Goal: Transaction & Acquisition: Purchase product/service

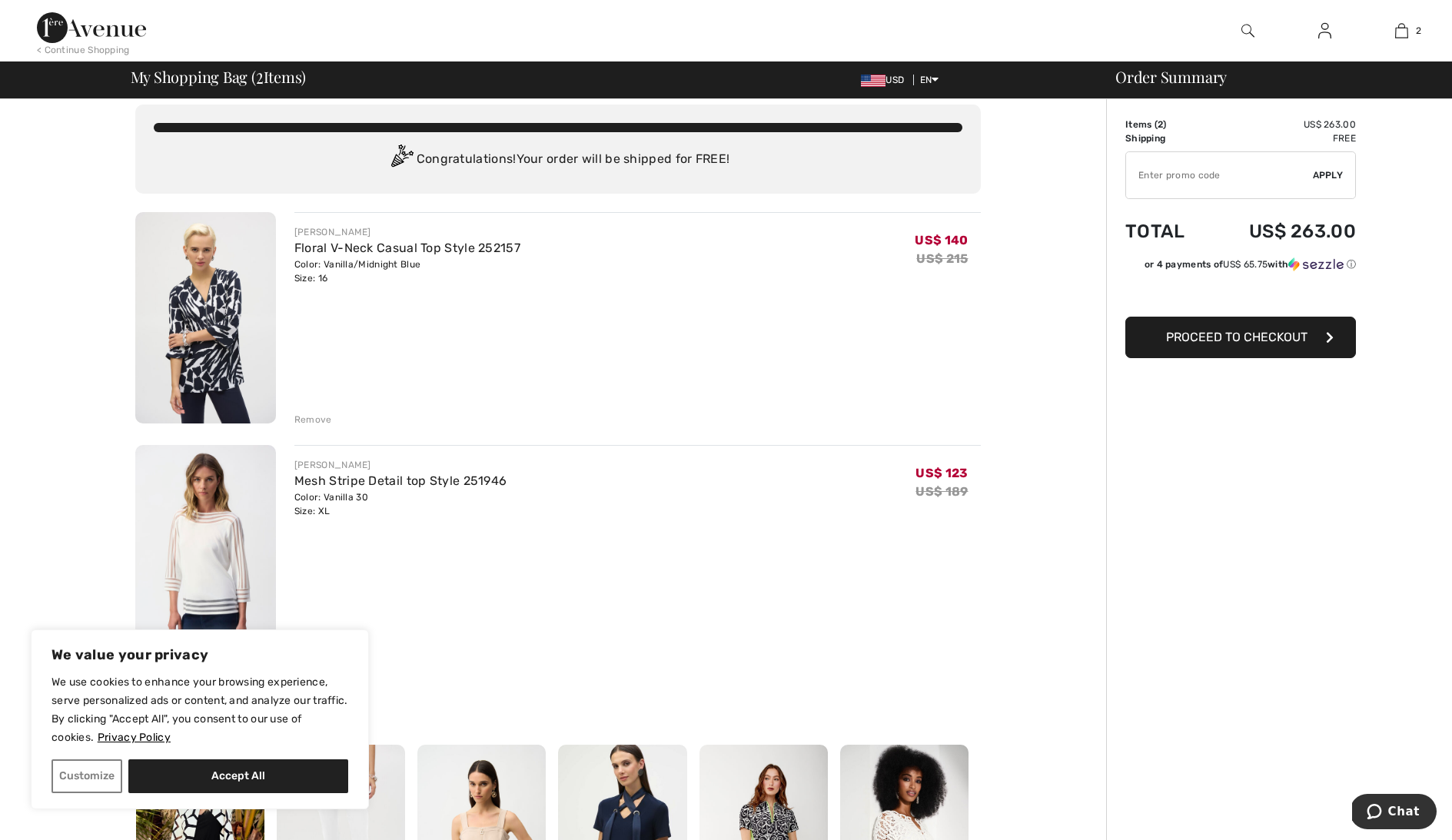
scroll to position [17, 0]
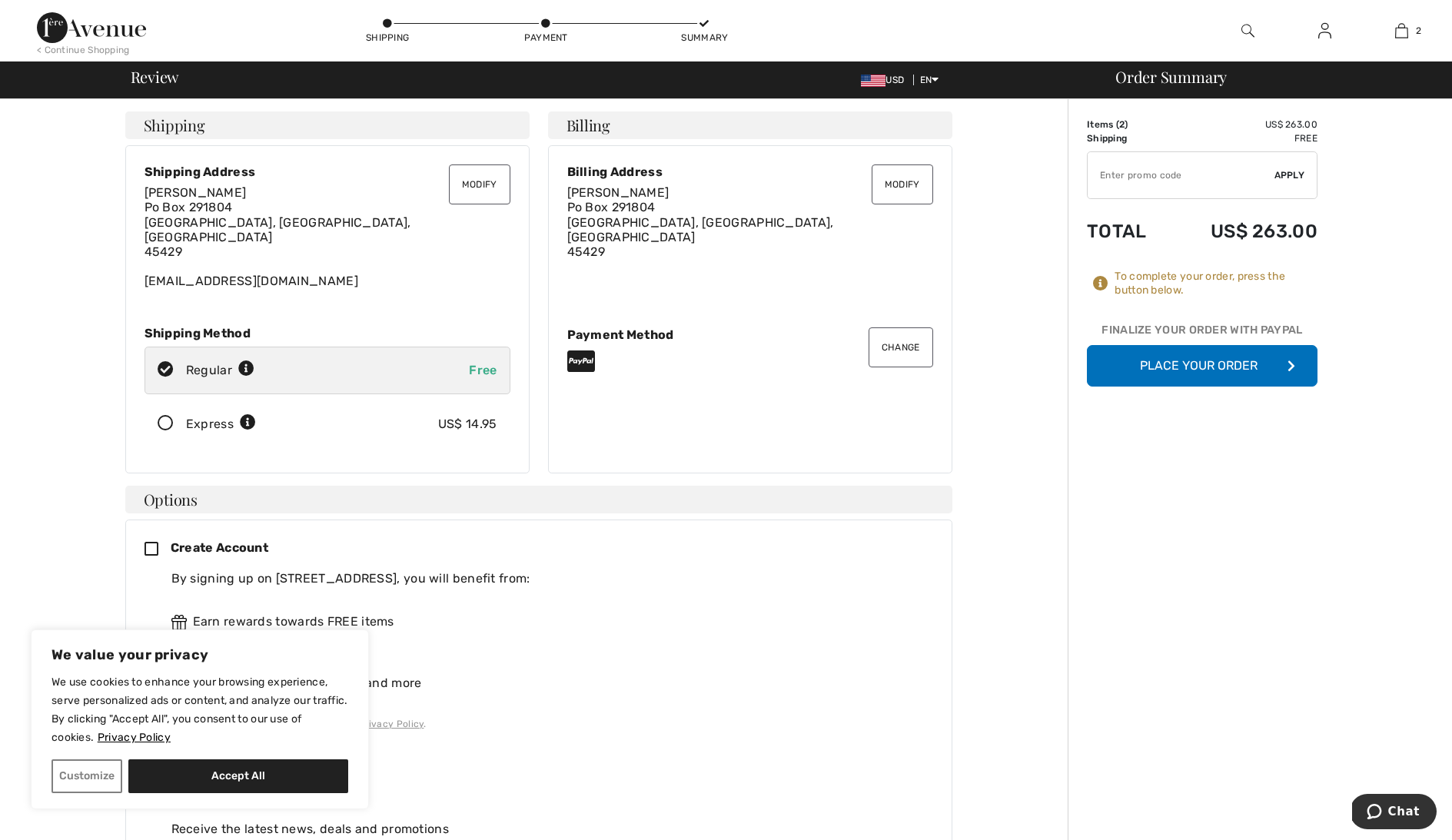
click at [476, 184] on button "Modify" at bounding box center [479, 184] width 62 height 40
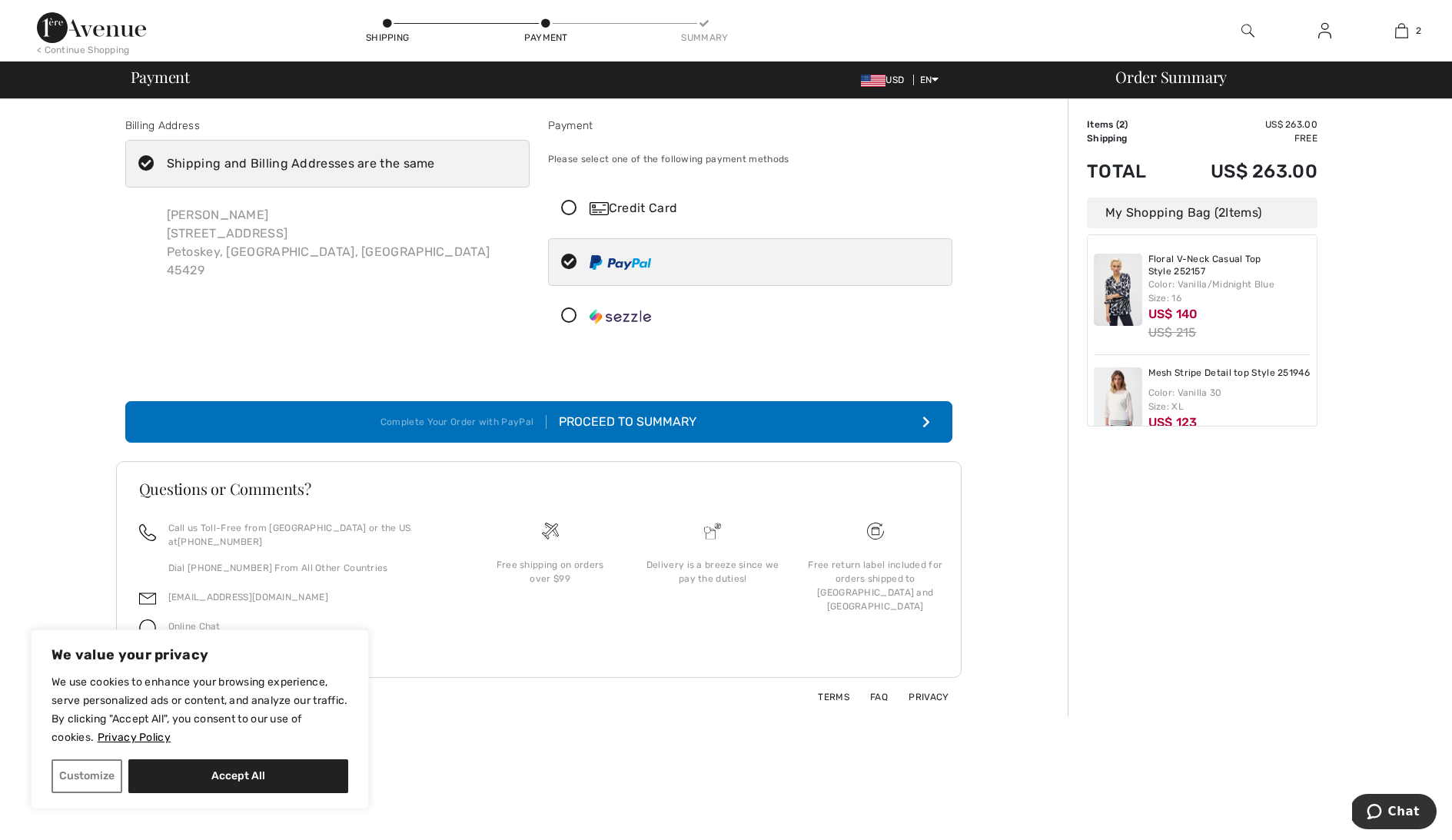
scroll to position [0, 1]
click at [146, 160] on icon at bounding box center [147, 163] width 41 height 16
click at [435, 160] on input "Shipping and Billing Addresses are the same" at bounding box center [440, 163] width 10 height 46
checkbox input "false"
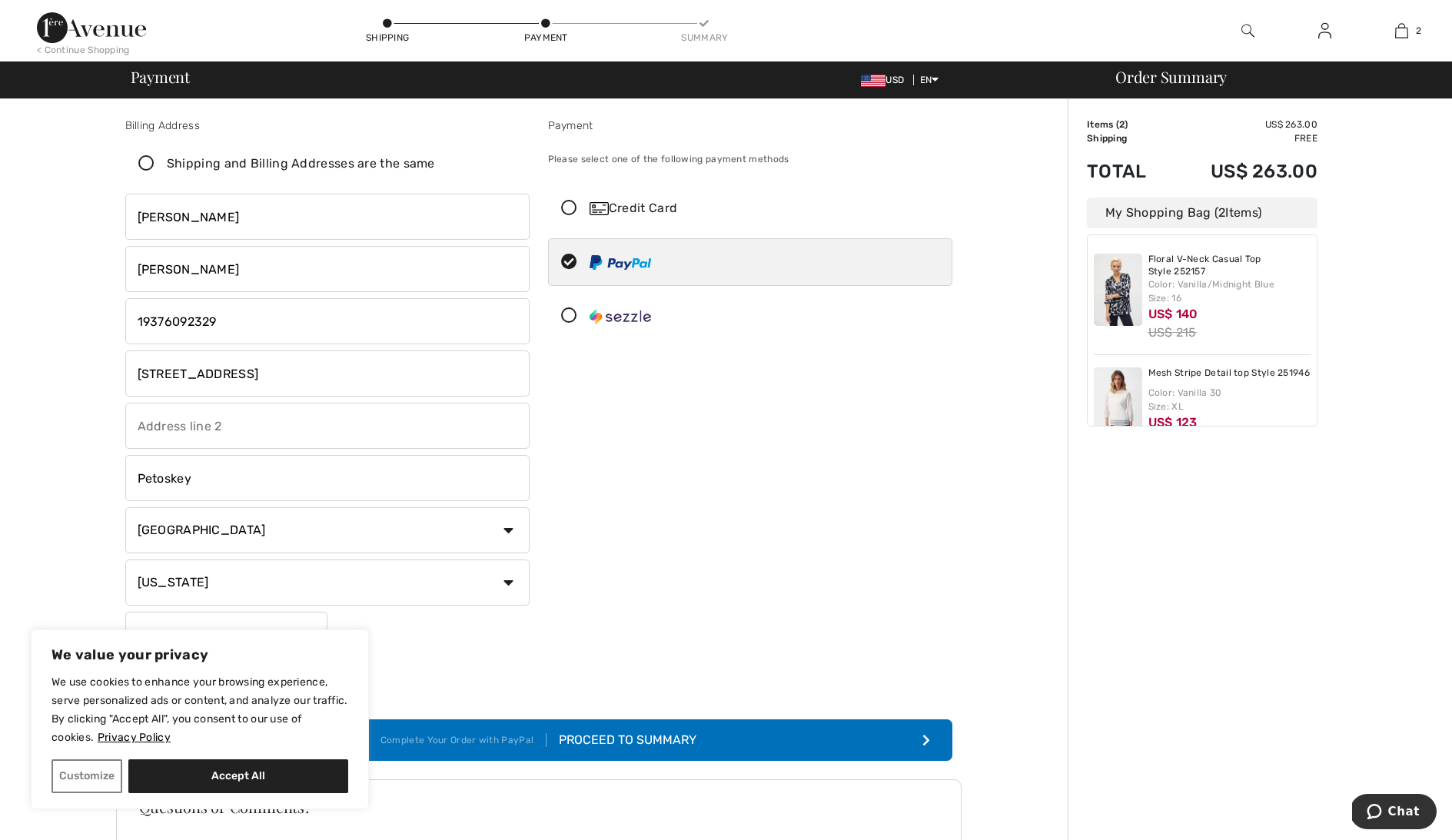
scroll to position [0, 0]
drag, startPoint x: 299, startPoint y: 377, endPoint x: 53, endPoint y: 363, distance: 246.4
type input "11699 Court of Palms #803"
drag, startPoint x: 202, startPoint y: 481, endPoint x: 66, endPoint y: 481, distance: 136.0
type input "Ft. [PERSON_NAME]"
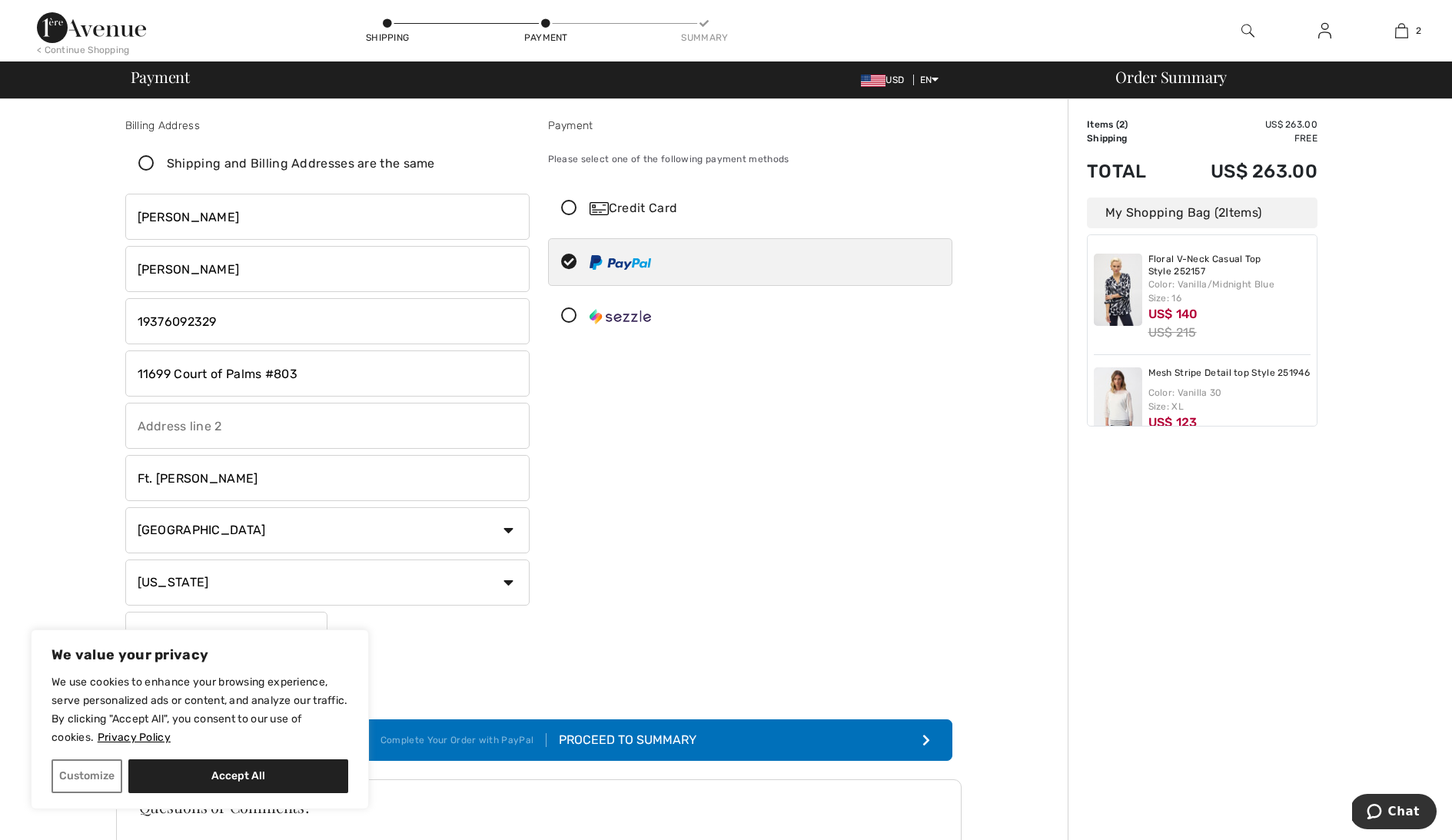
select select "FL"
click at [656, 734] on div "Proceed to Summary" at bounding box center [621, 740] width 150 height 19
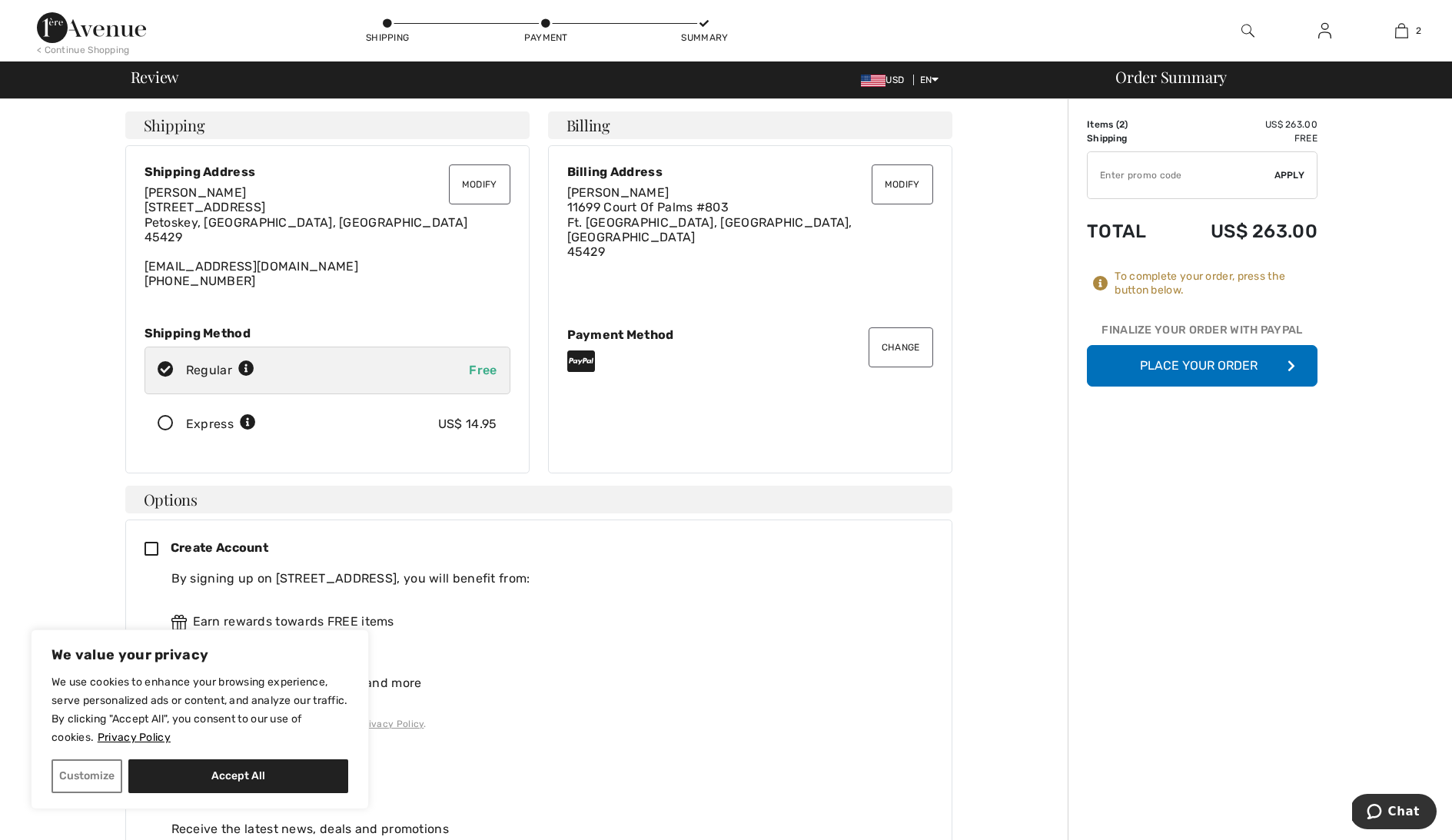
click at [908, 184] on button "Modify" at bounding box center [902, 184] width 62 height 40
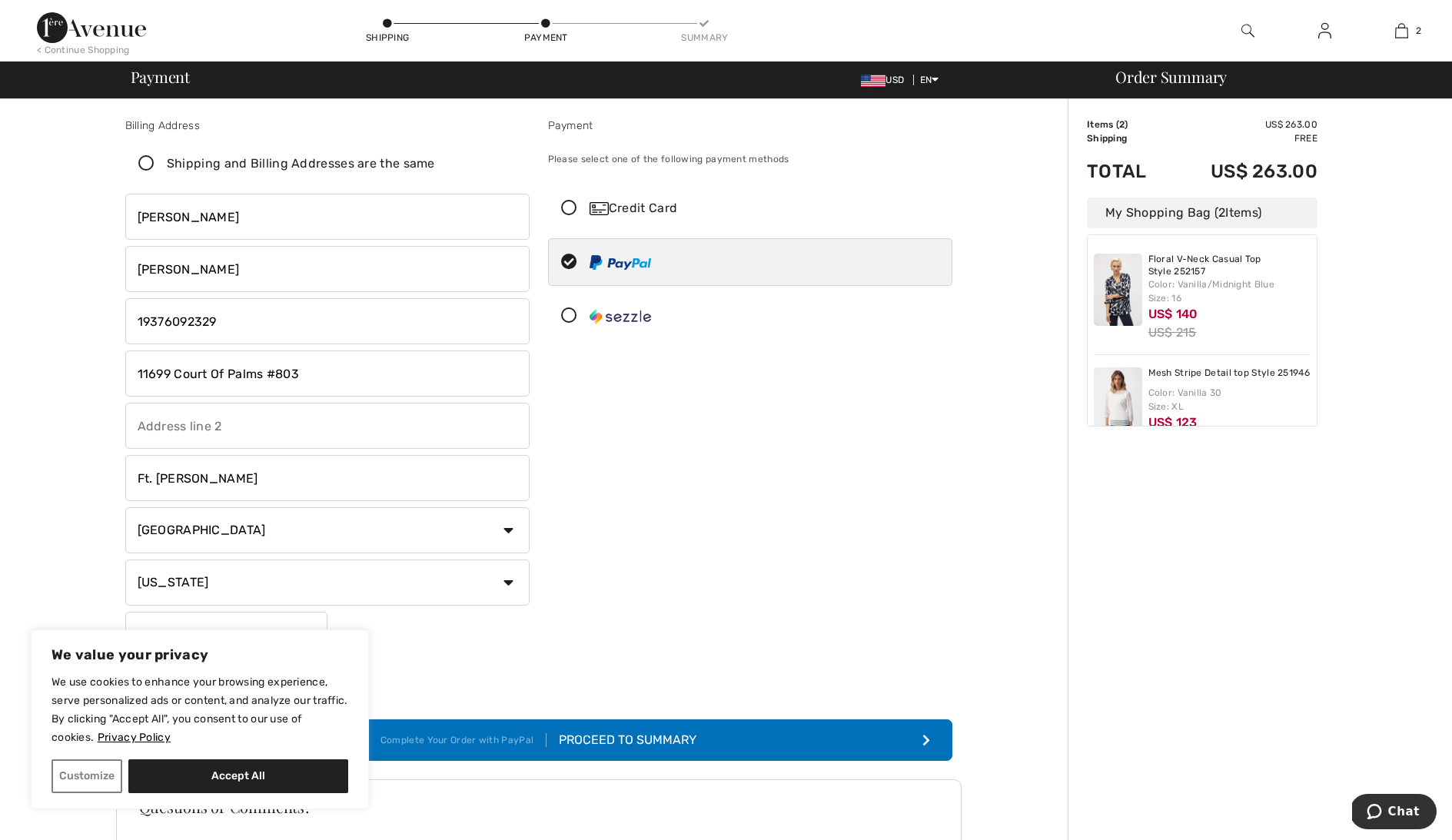
drag, startPoint x: 172, startPoint y: 374, endPoint x: 154, endPoint y: 373, distance: 18.0
type input "[STREET_ADDRESS]"
click at [615, 736] on div "Proceed to Summary" at bounding box center [621, 740] width 150 height 19
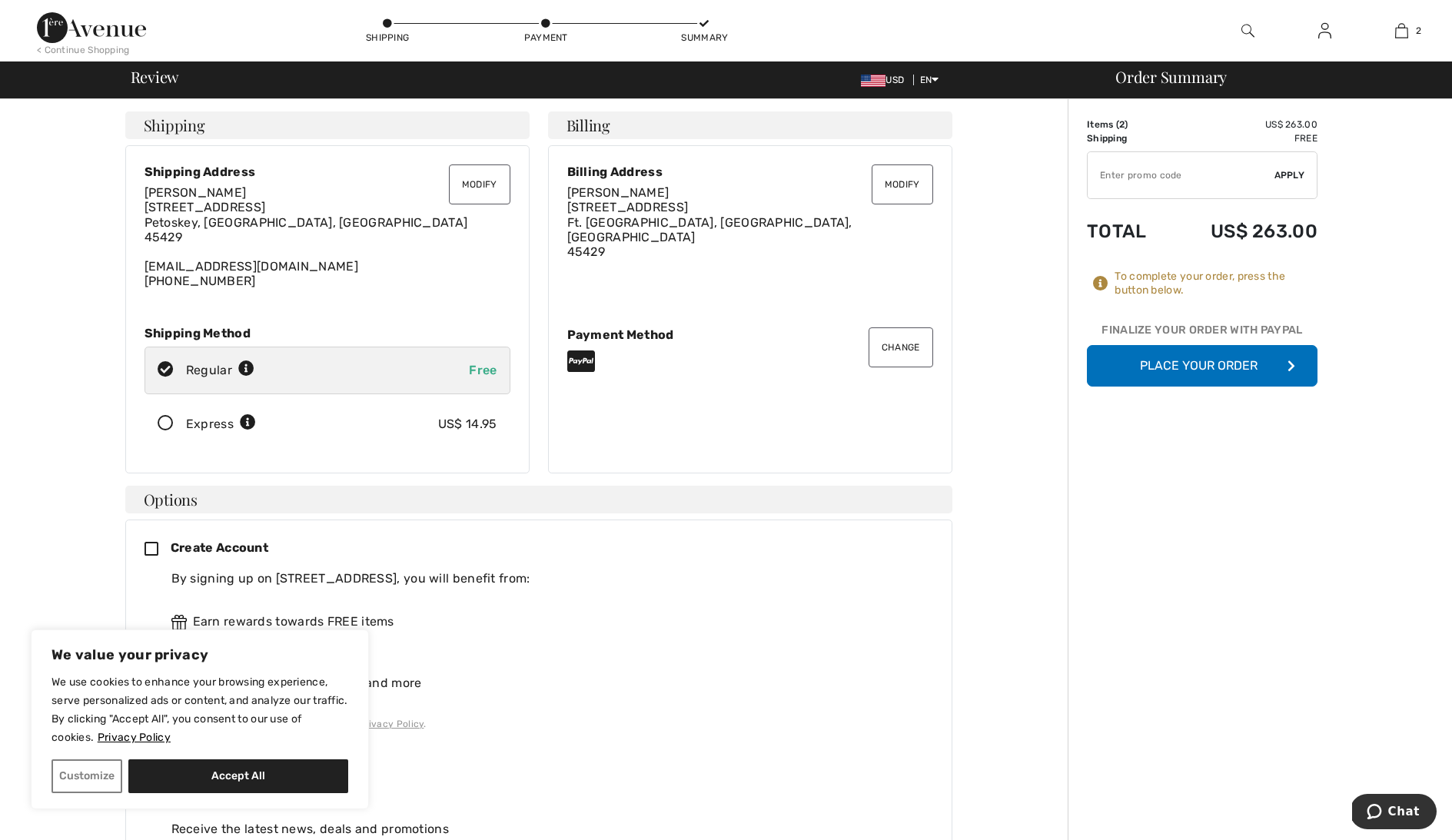
click at [1207, 358] on button "Place Your Order" at bounding box center [1202, 365] width 231 height 41
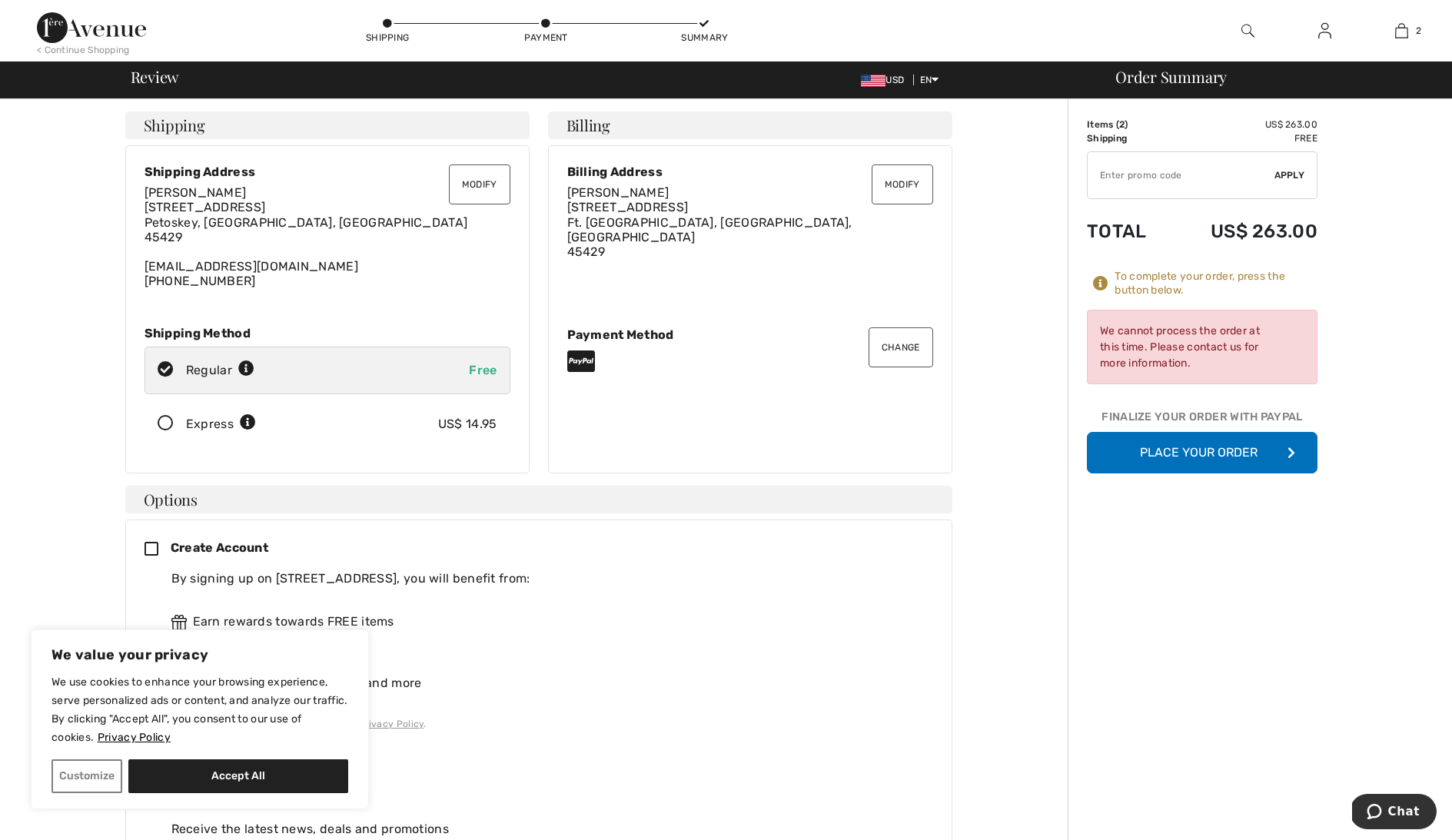
click at [1214, 451] on button "Place Your Order" at bounding box center [1202, 452] width 231 height 41
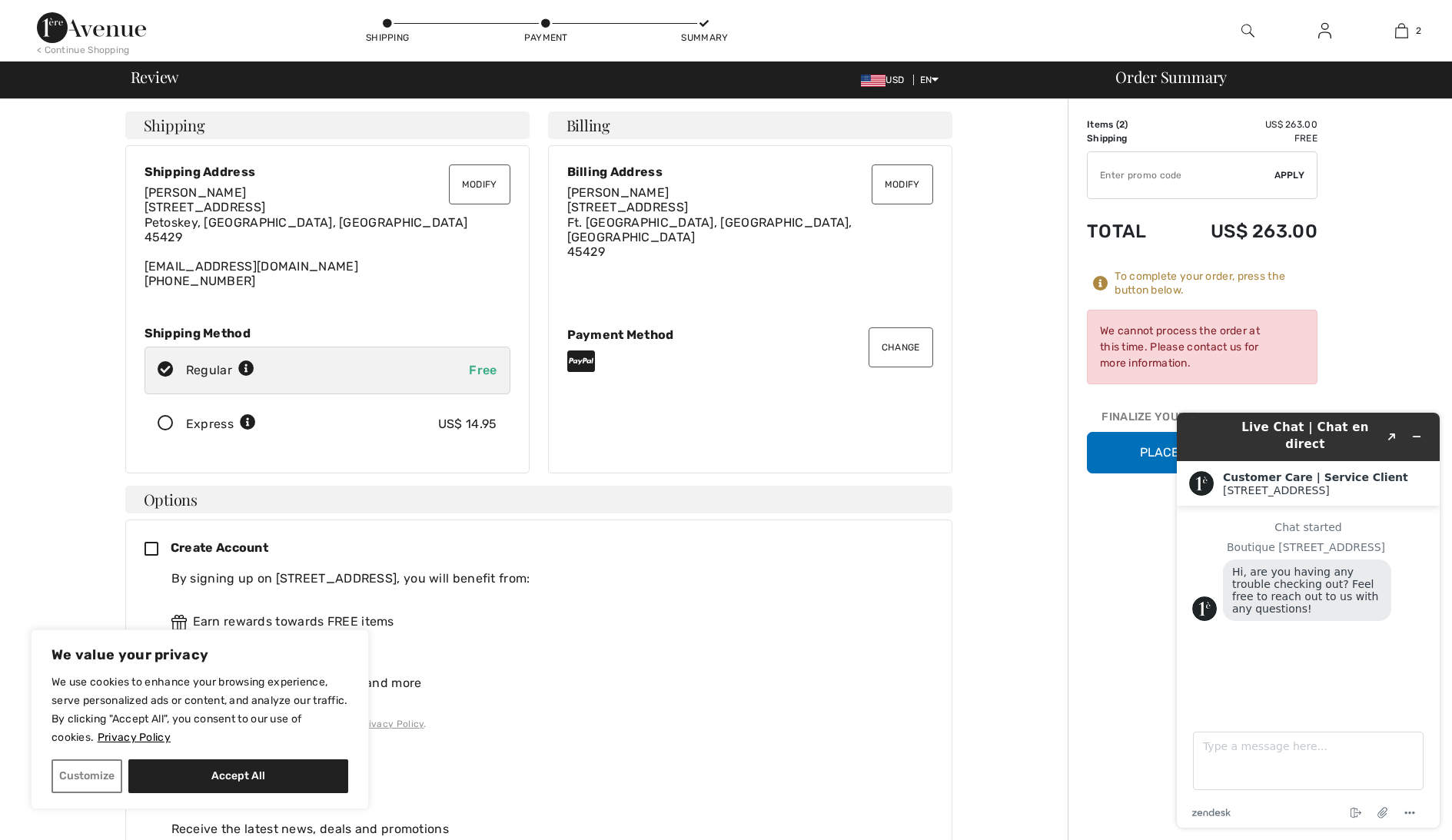
click at [901, 183] on button "Modify" at bounding box center [902, 184] width 62 height 40
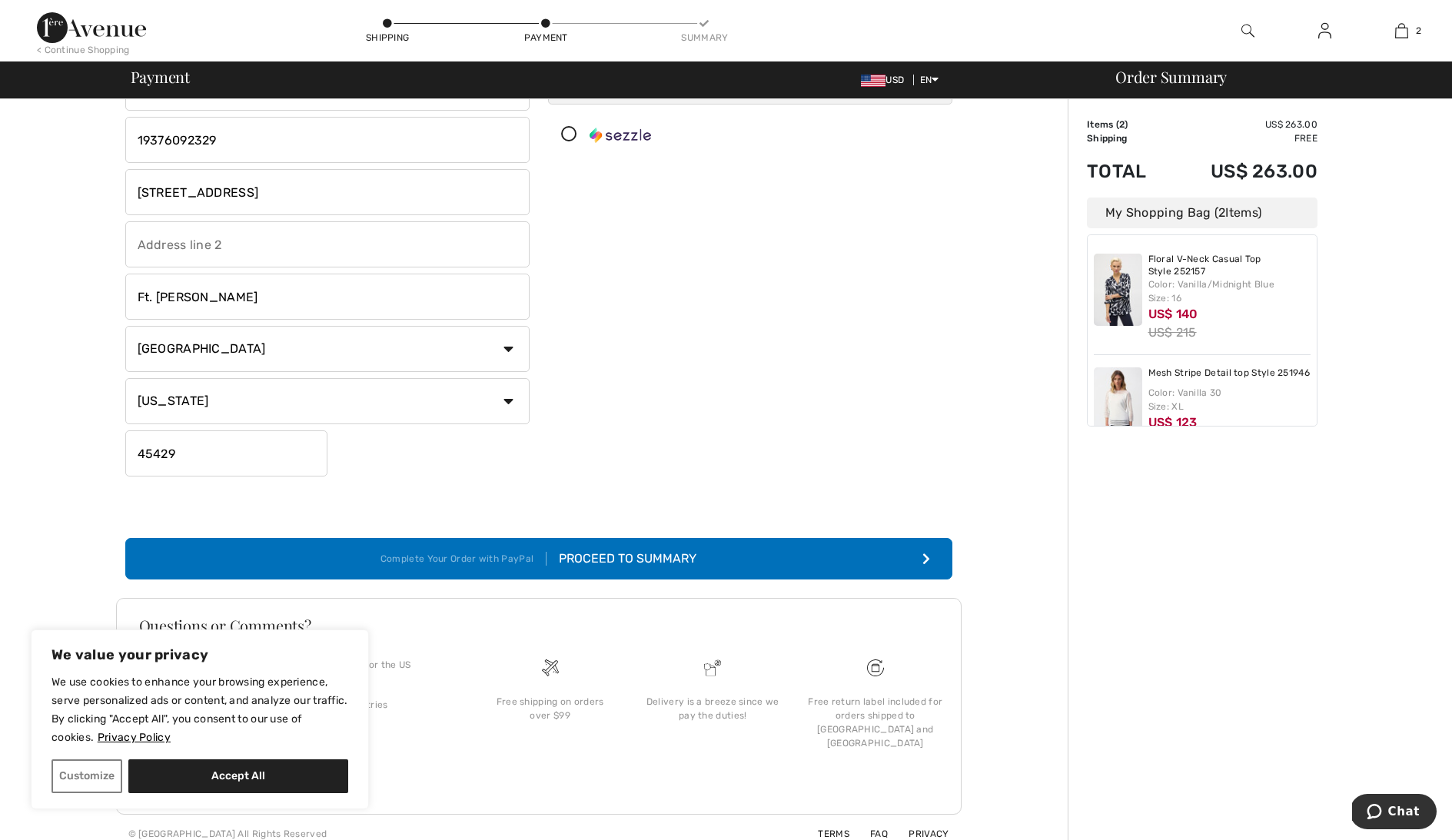
scroll to position [180, 0]
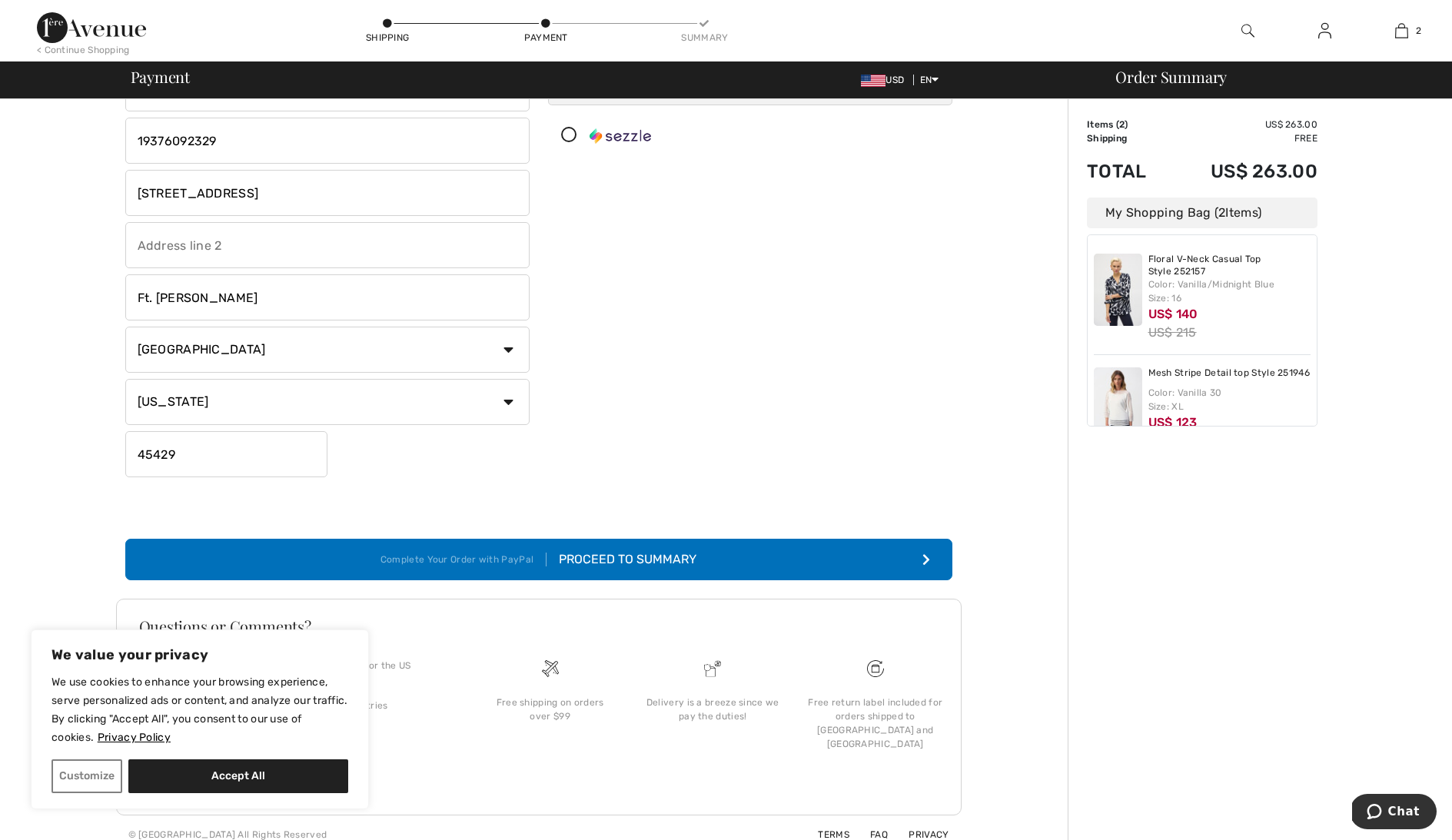
drag, startPoint x: 178, startPoint y: 457, endPoint x: 112, endPoint y: 456, distance: 66.0
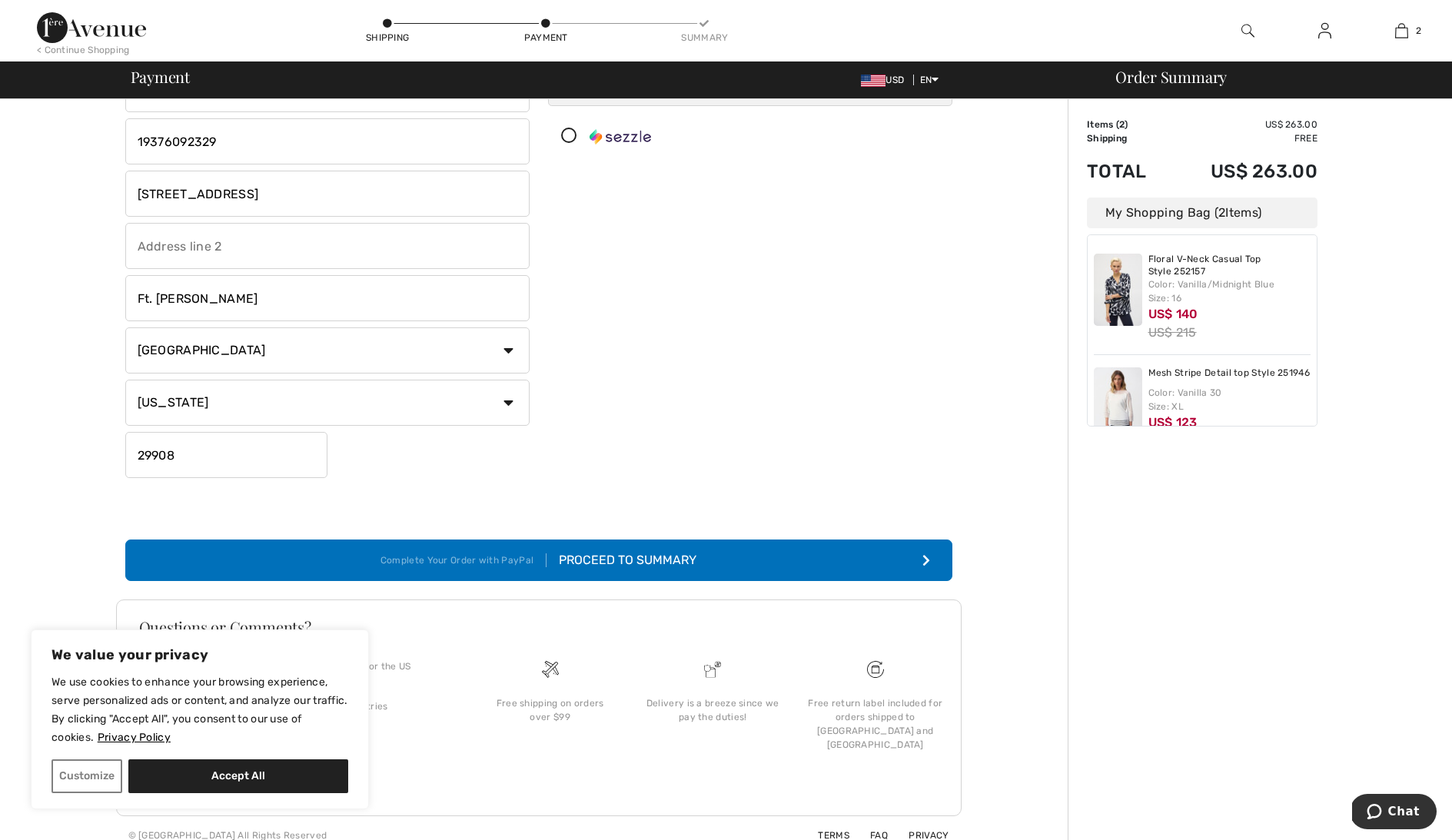
scroll to position [179, 0]
type input "29908"
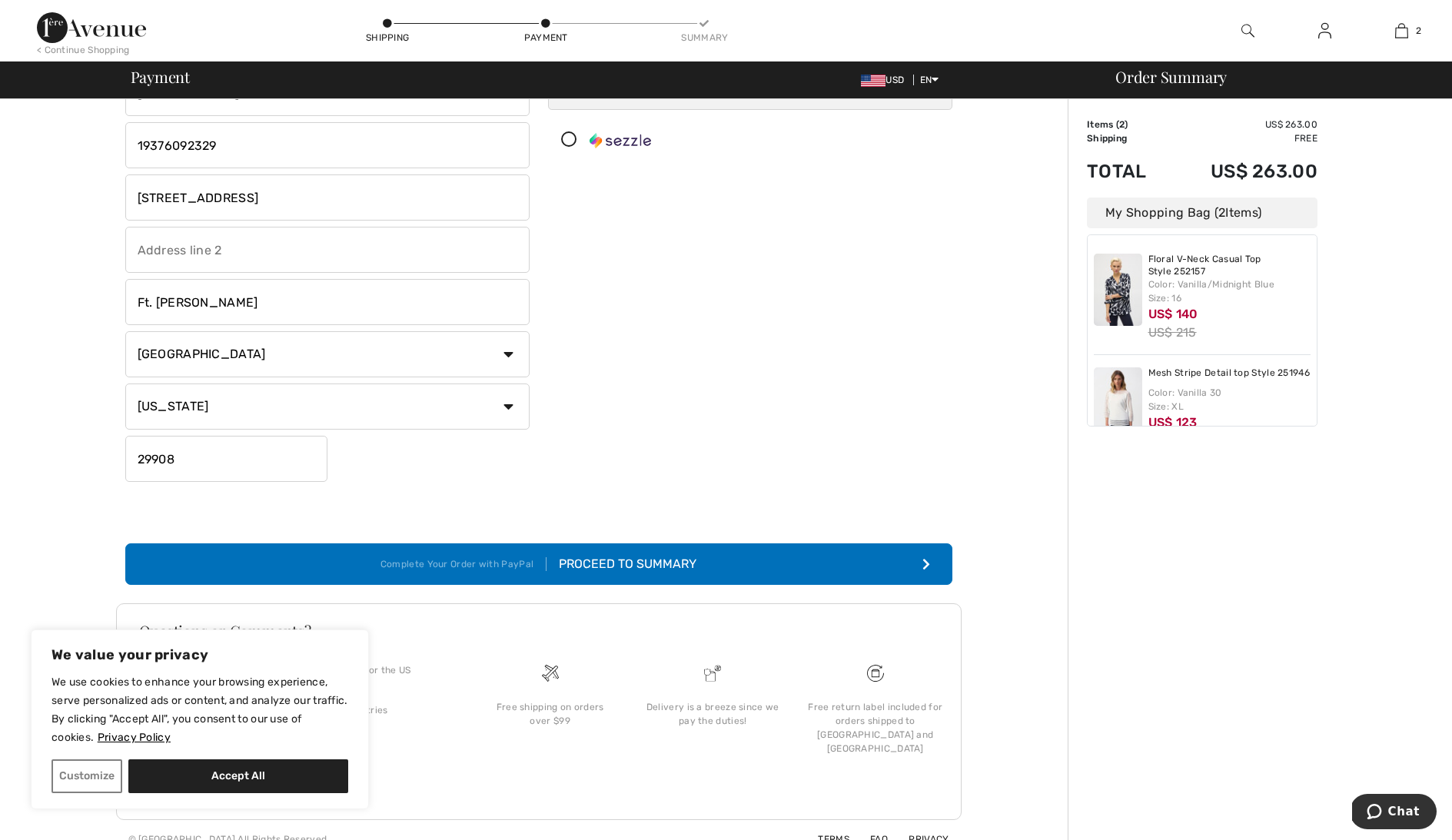
click at [578, 557] on div "Proceed to Summary" at bounding box center [621, 564] width 150 height 19
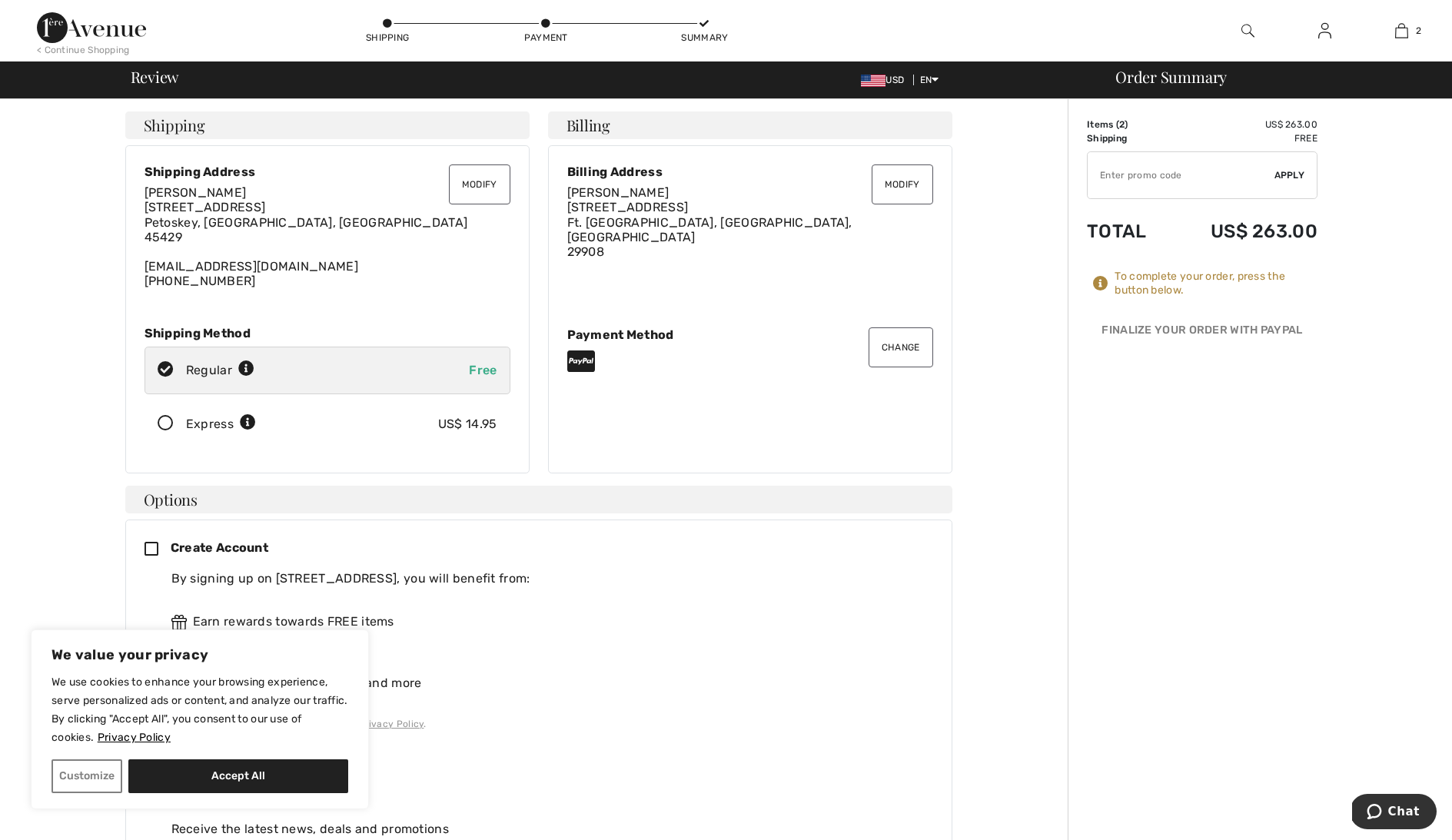
click at [896, 171] on button "Modify" at bounding box center [902, 184] width 62 height 40
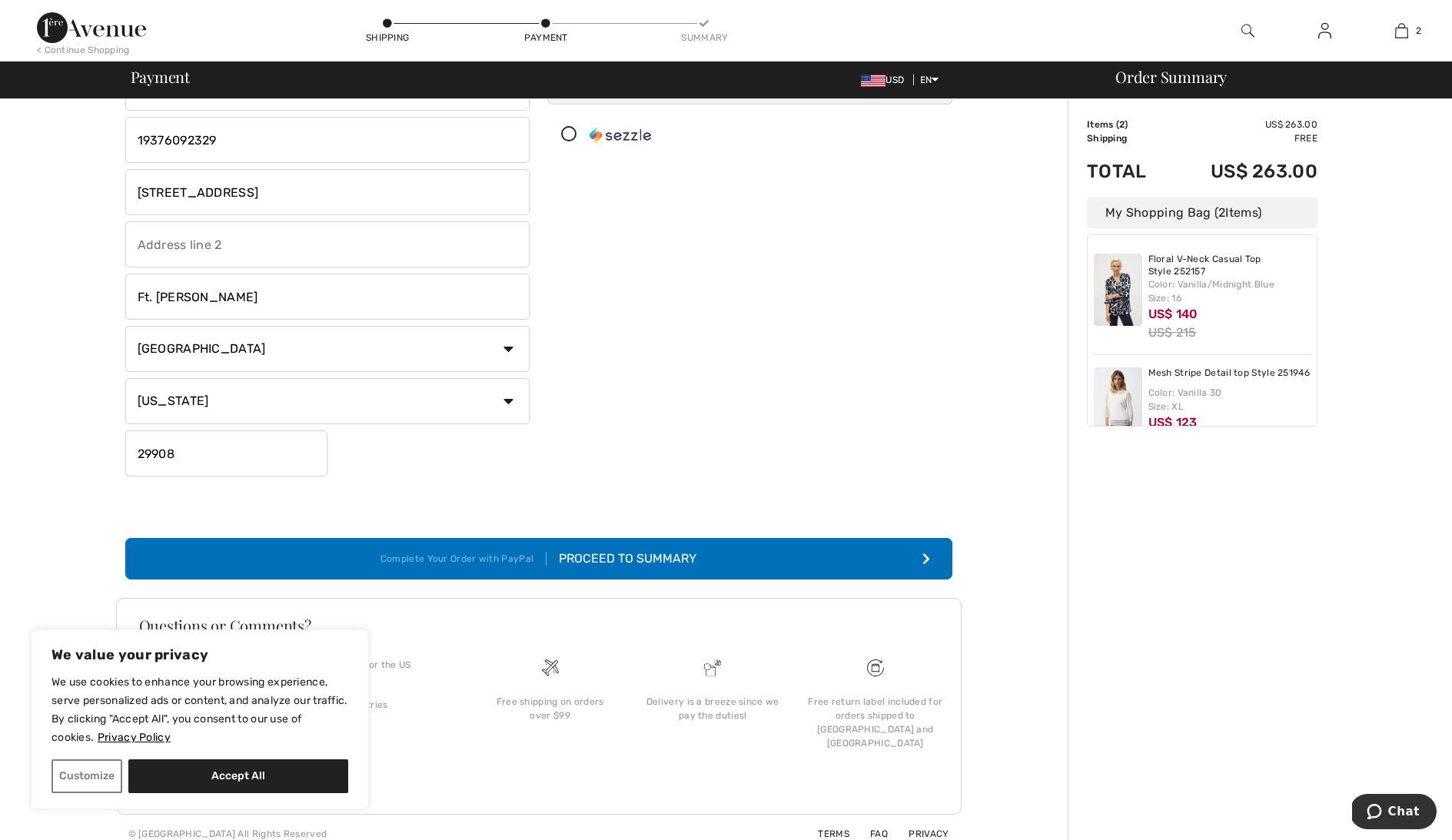
scroll to position [180, 0]
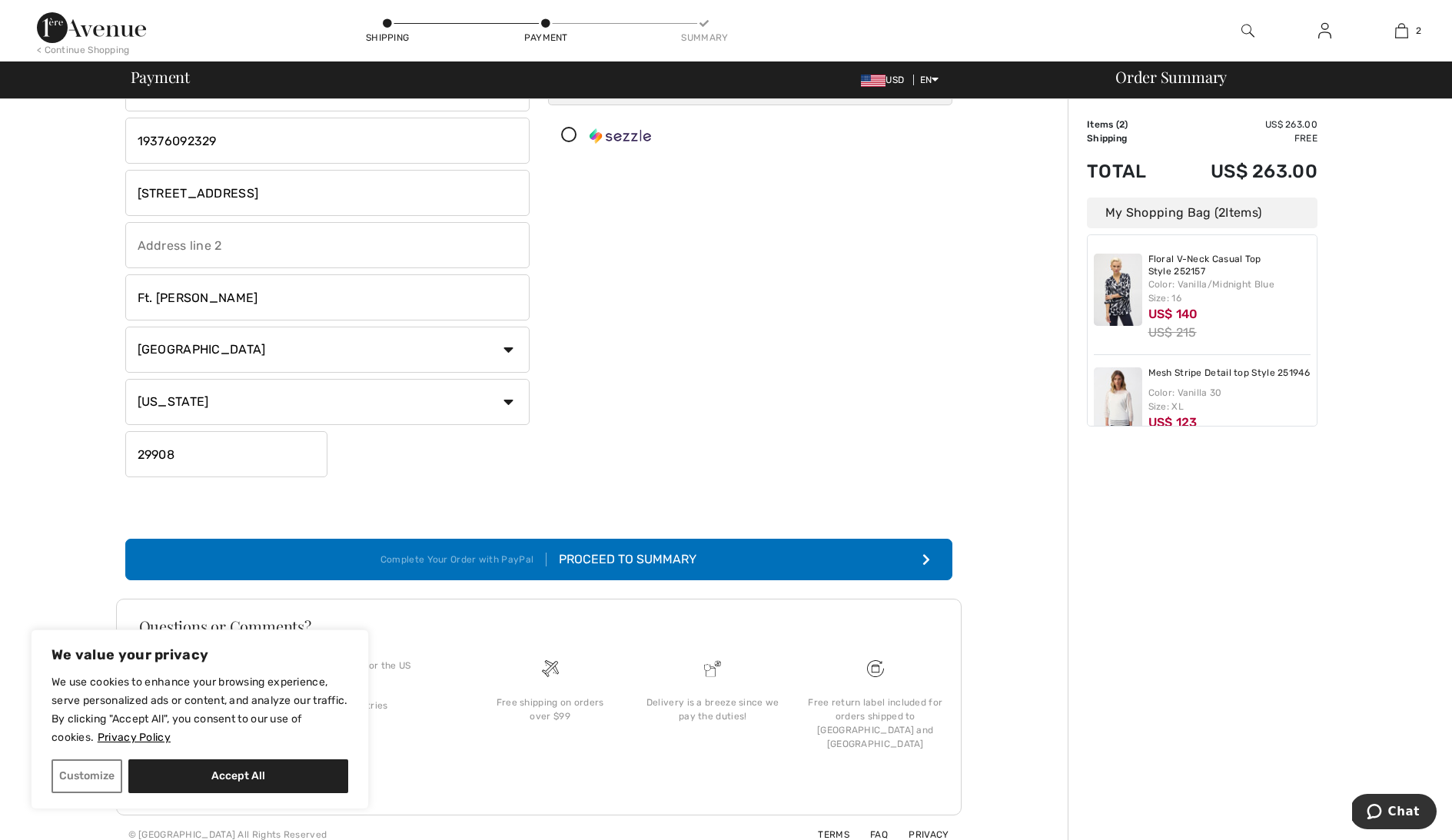
drag, startPoint x: 177, startPoint y: 457, endPoint x: 67, endPoint y: 446, distance: 110.5
type input "33908"
click at [637, 556] on div "Proceed to Summary" at bounding box center [621, 559] width 150 height 19
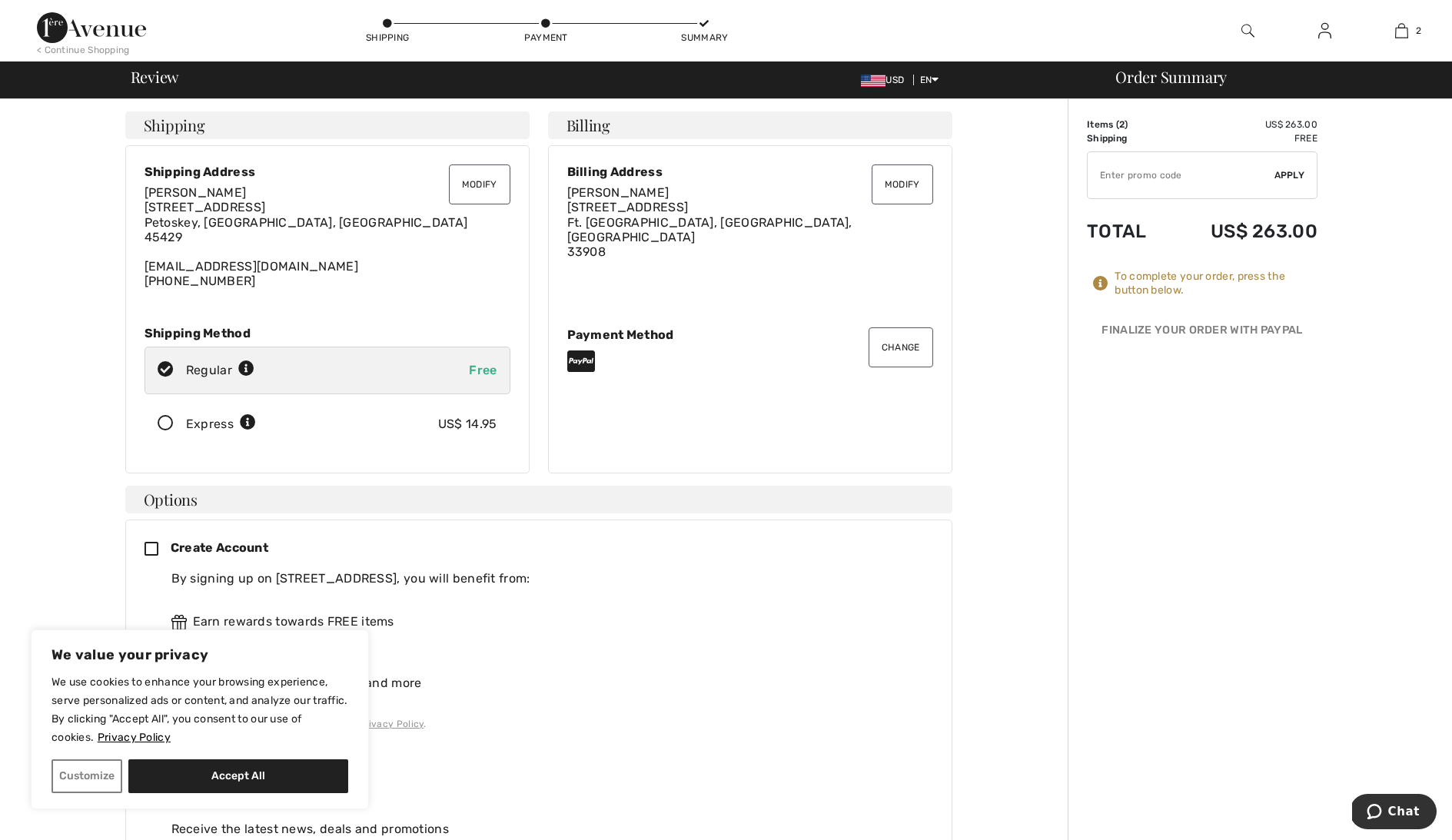
click at [1407, 804] on button "Chat" at bounding box center [1392, 812] width 87 height 35
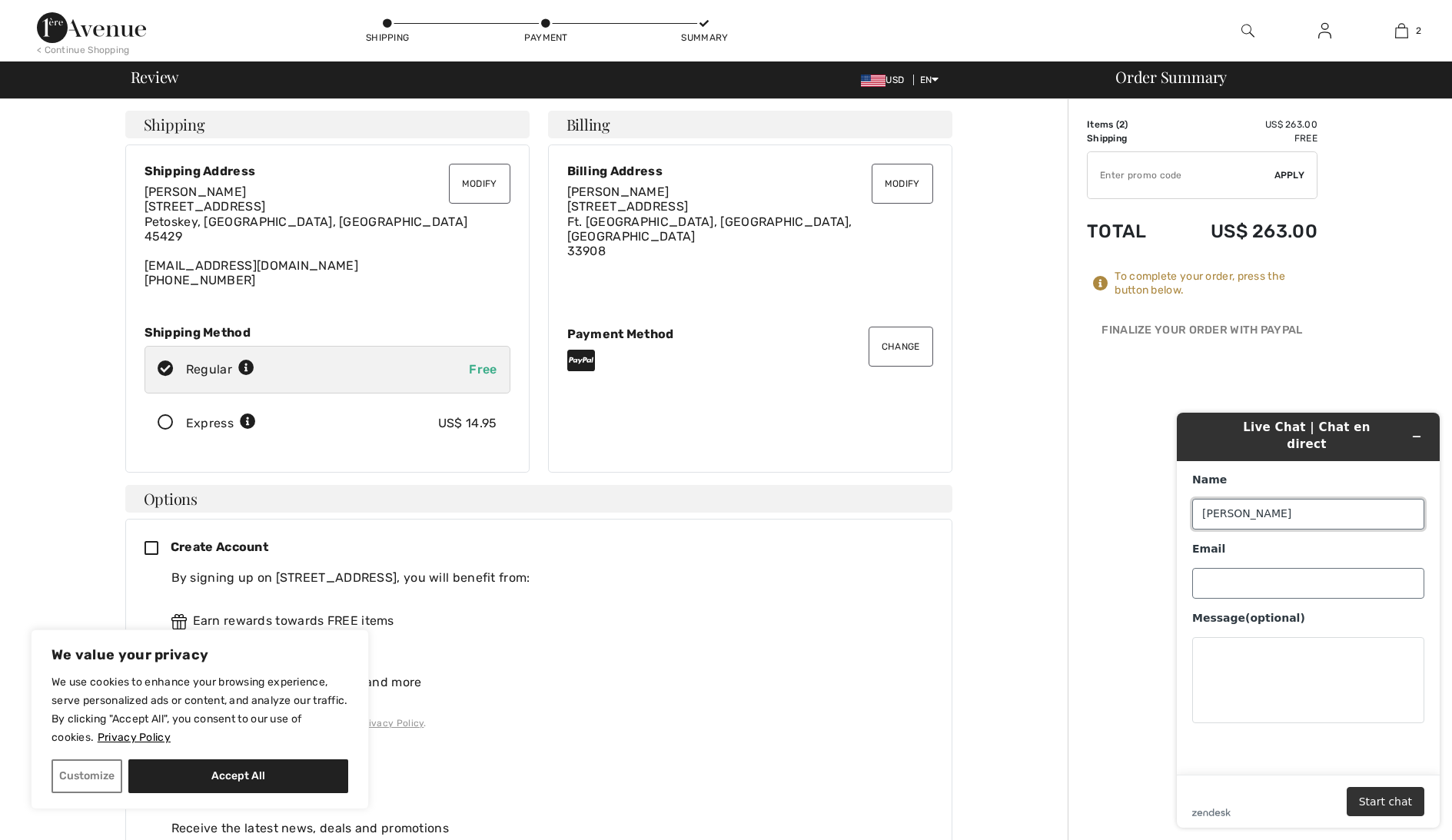
type input "[PERSON_NAME]"
type input "shduval37@yahoo."
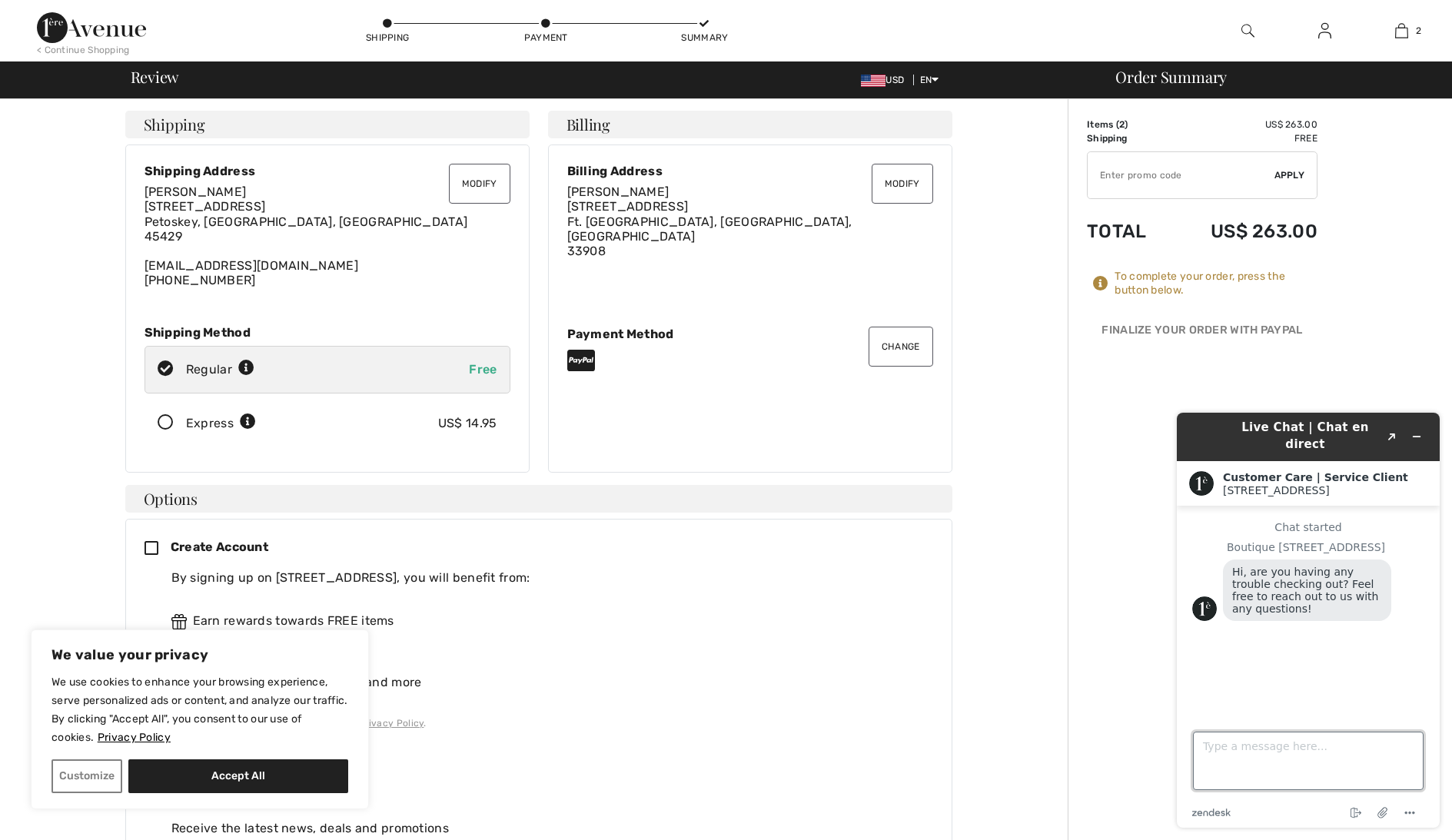
click at [1199, 745] on textarea "Type a message here..." at bounding box center [1308, 761] width 231 height 59
type textarea "Yes, I am unable to check out using PayPal"
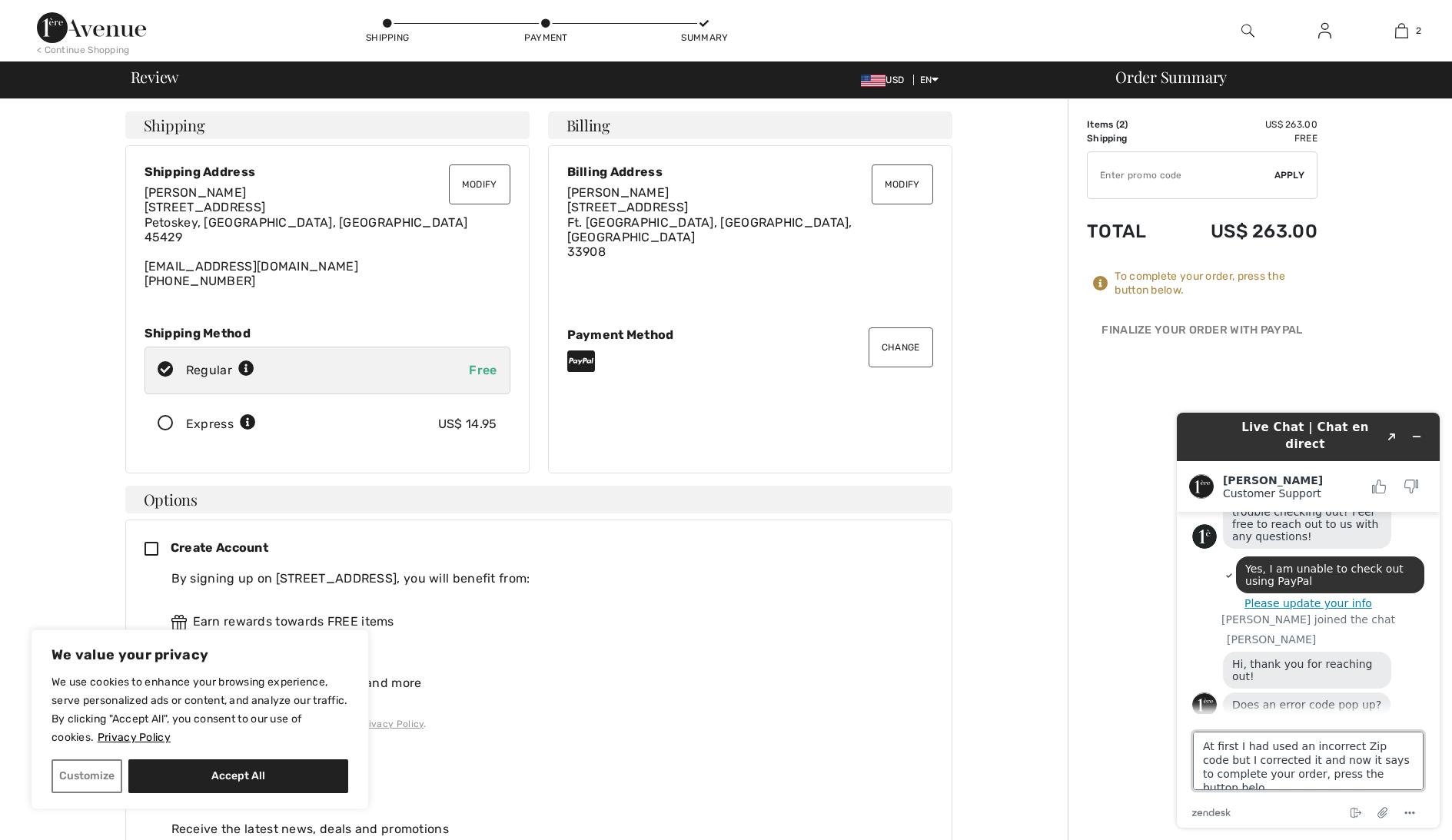
scroll to position [5, 0]
click at [1366, 756] on textarea "At first I had used an incorrect Zip code but I corrected it and now it says to…" at bounding box center [1308, 761] width 231 height 59
type textarea "At first I had used an incorrect Zip code but I corrected it and now it says" t…"
click at [1379, 776] on textarea "At first I had used an incorrect Zip code but I corrected it and now it says" t…" at bounding box center [1308, 761] width 231 height 59
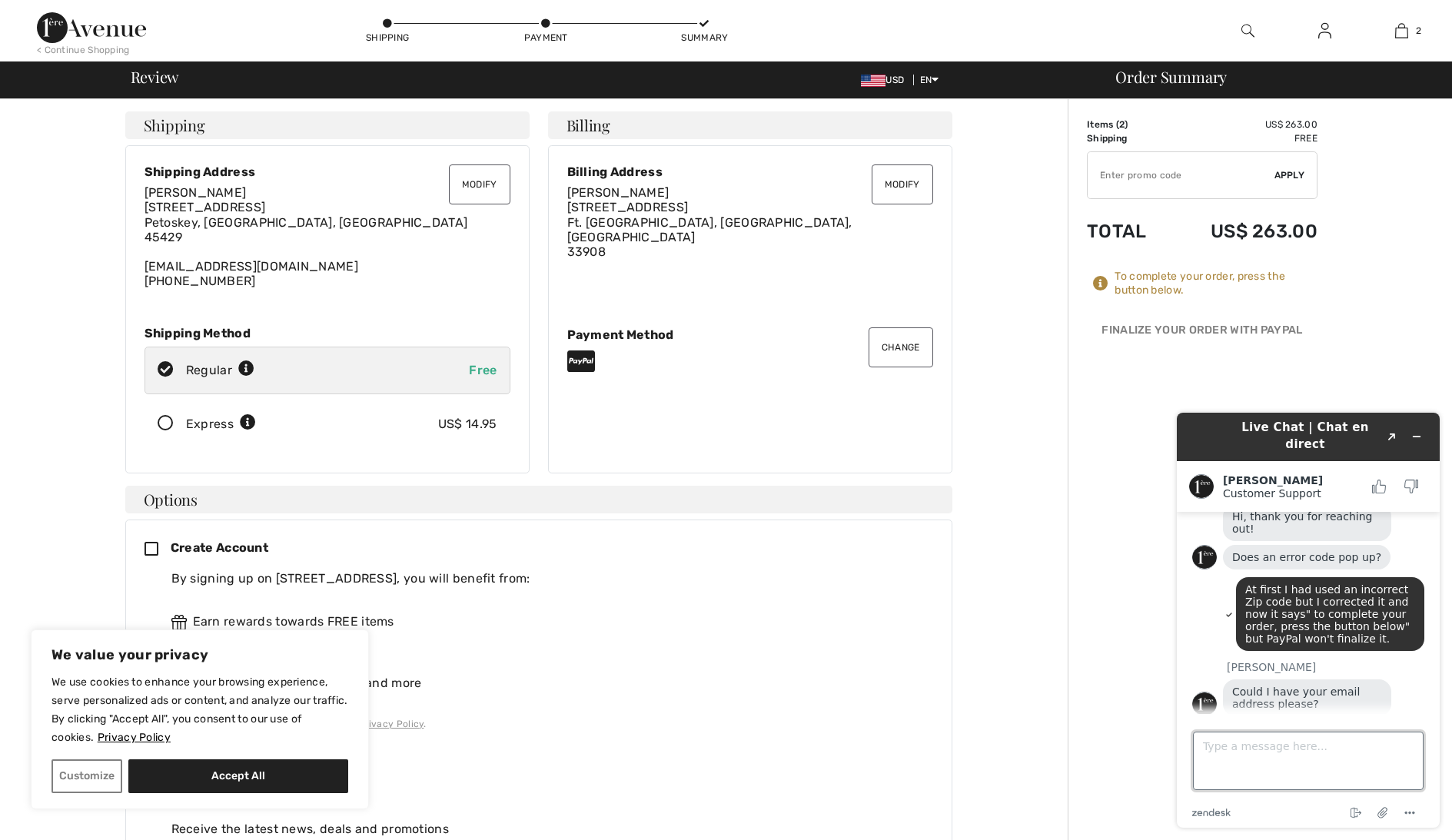
scroll to position [226, 0]
type textarea "shduval37@yahoo.com"
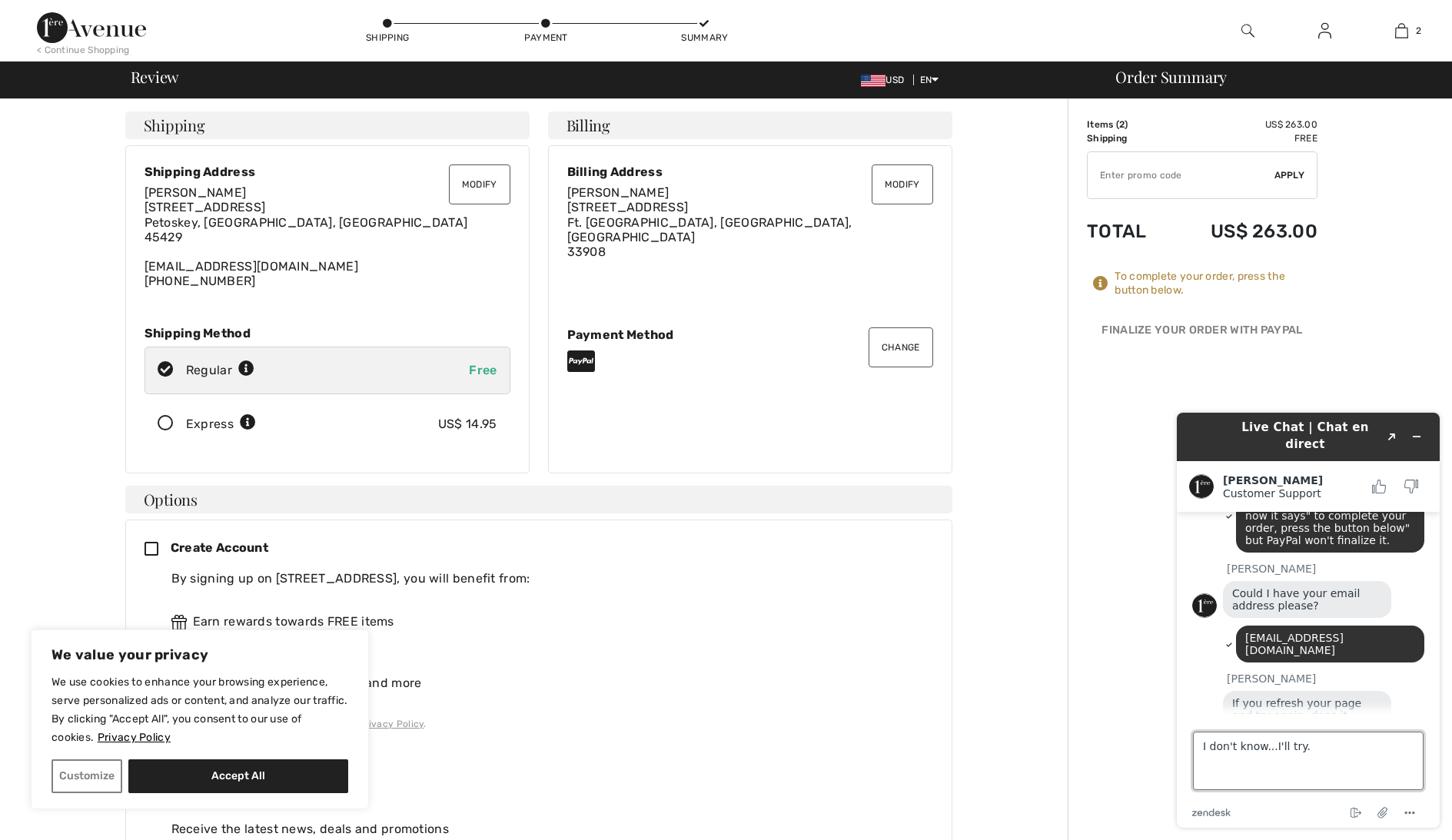
scroll to position [377, 0]
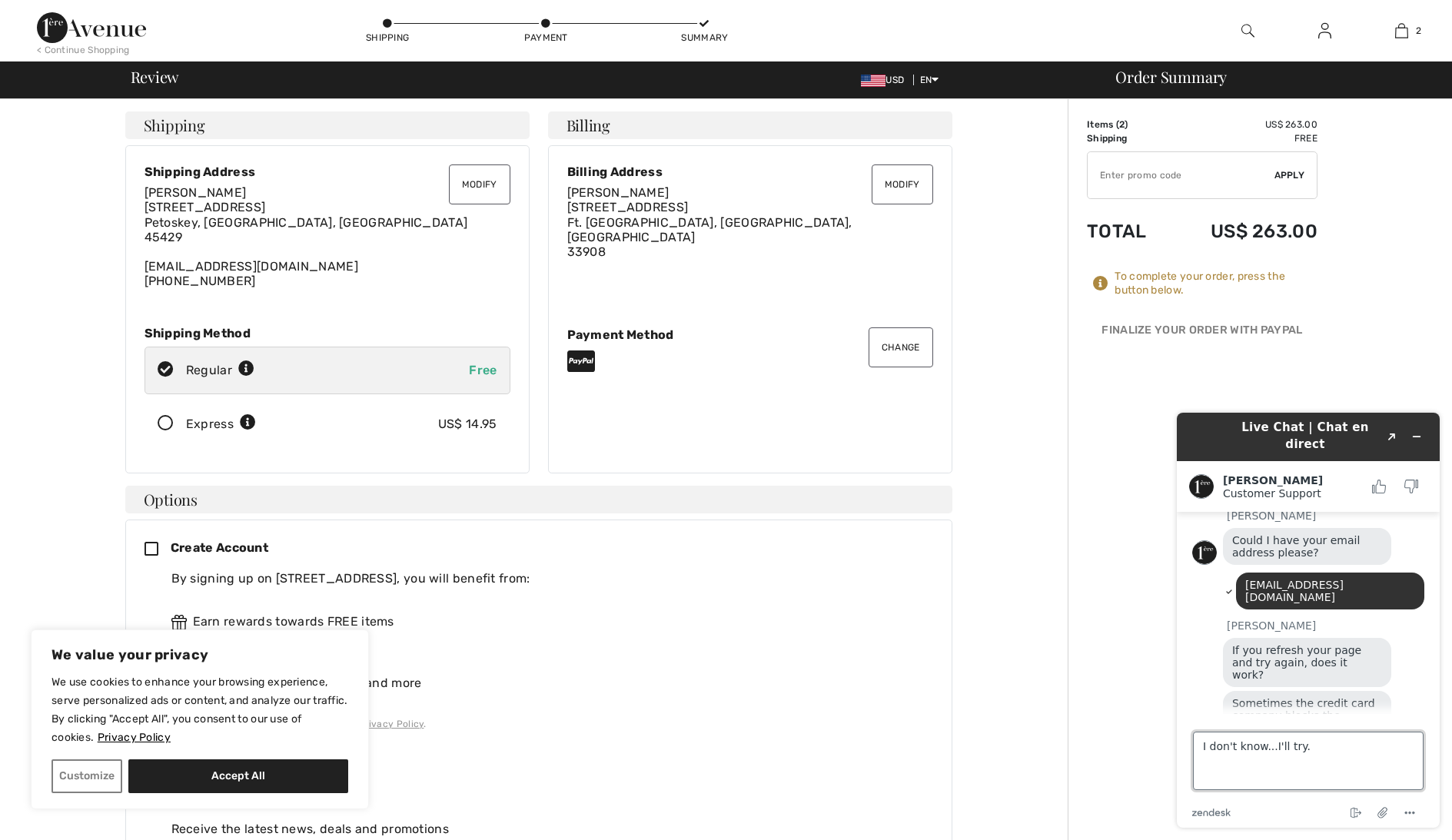
type textarea "I don't know...I'll try."
click at [548, 22] on icon at bounding box center [545, 23] width 9 height 9
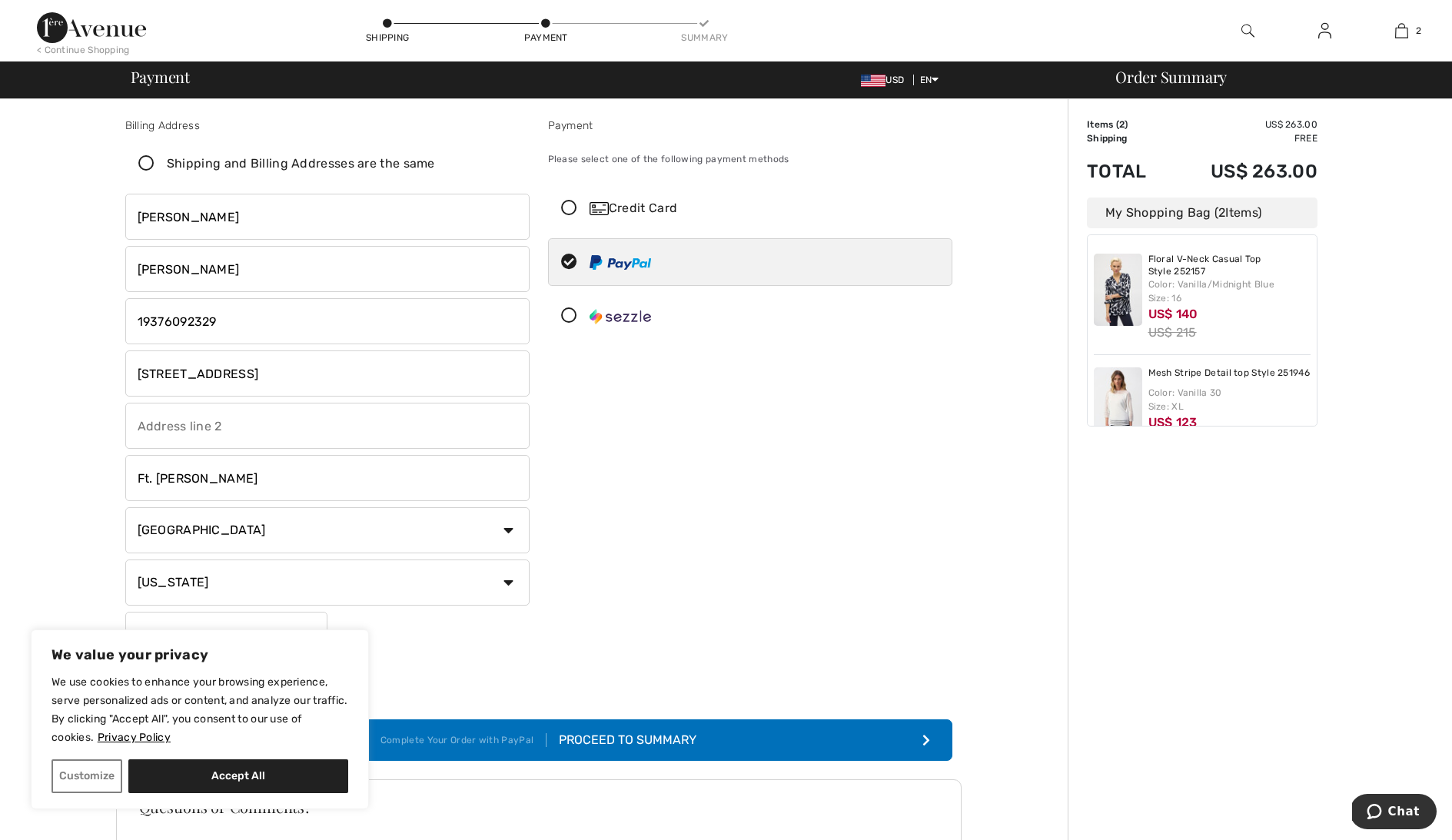
click at [545, 23] on icon at bounding box center [545, 23] width 9 height 9
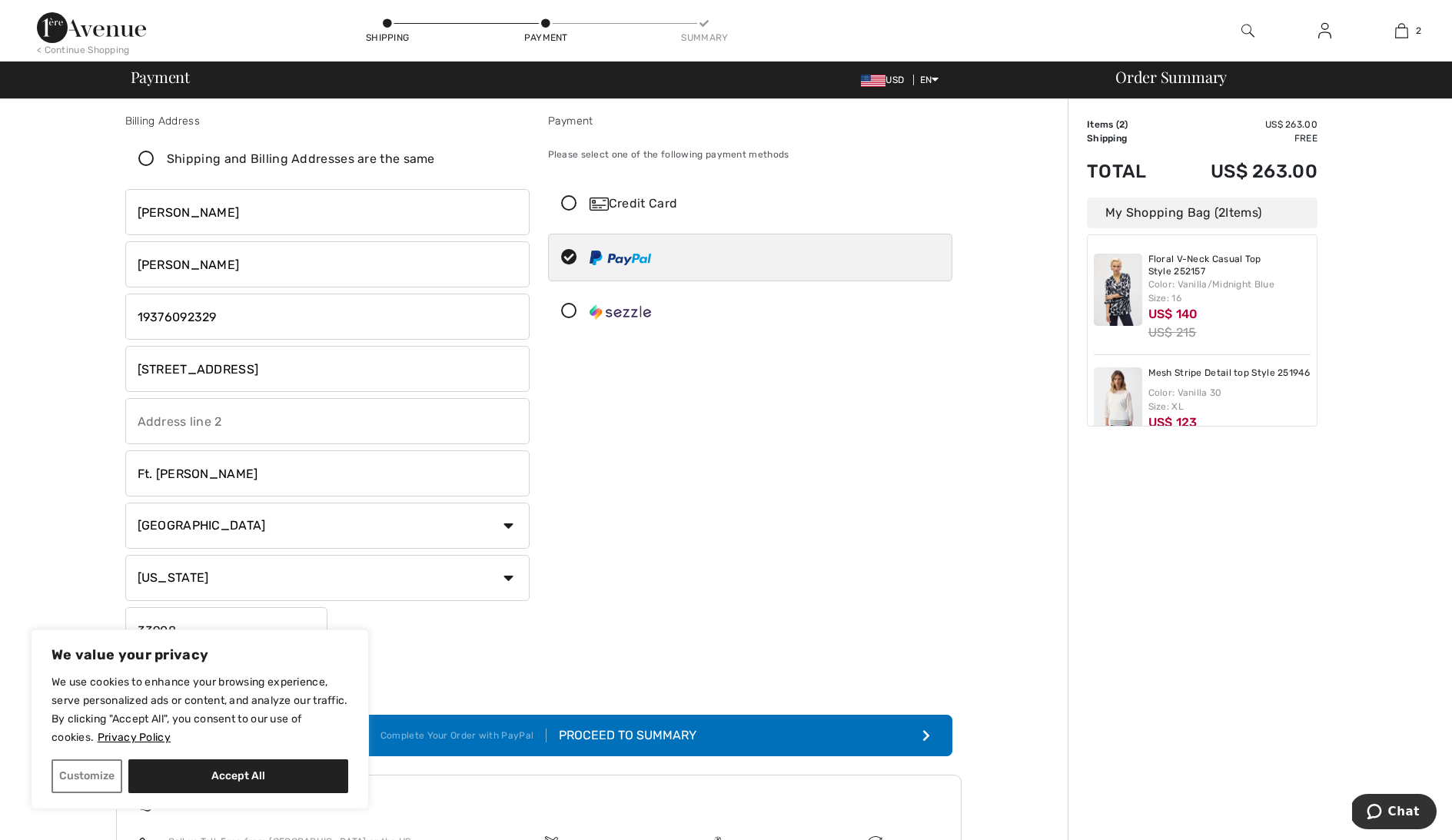
scroll to position [4, 0]
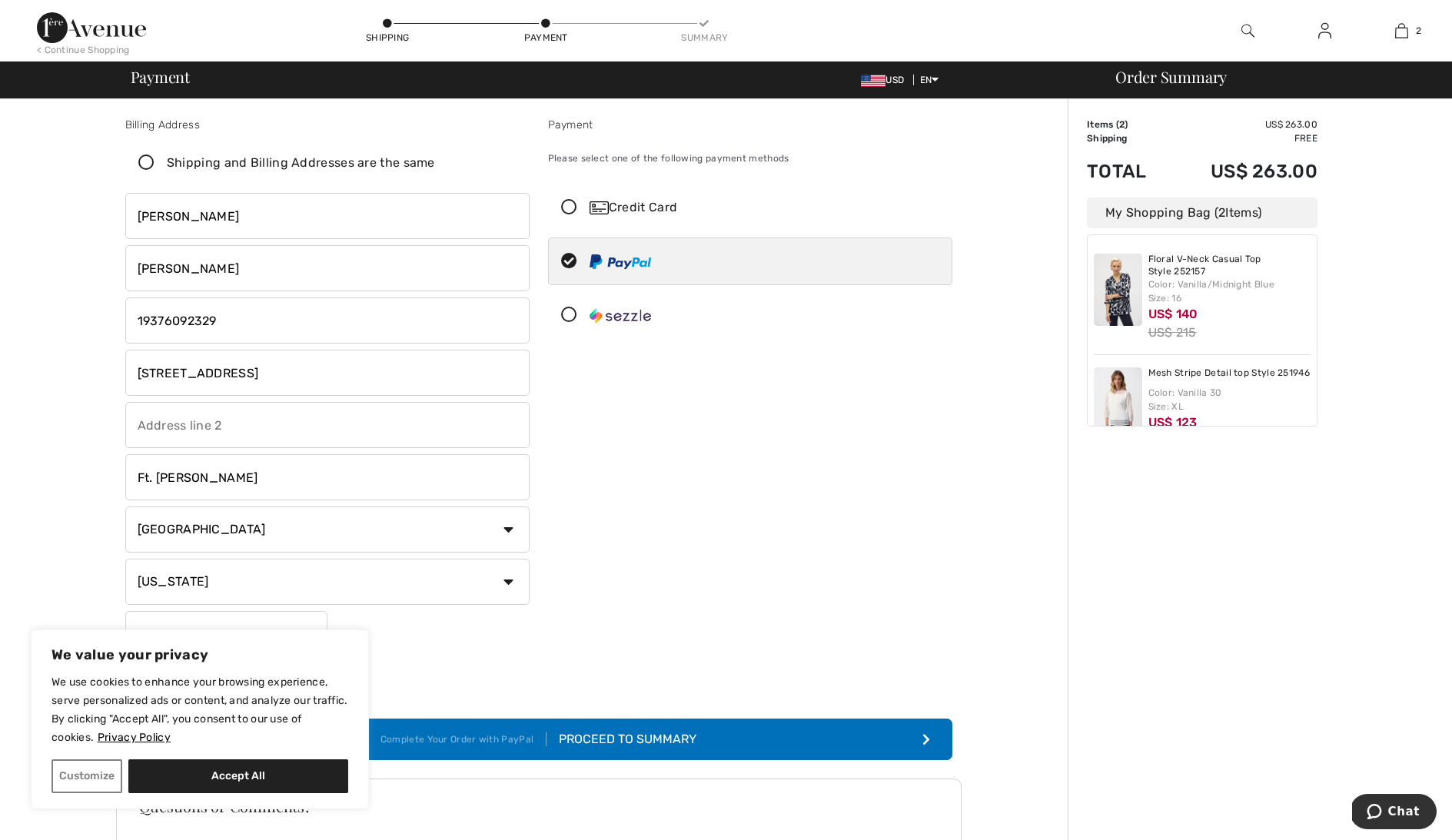
click at [544, 23] on icon at bounding box center [545, 23] width 9 height 9
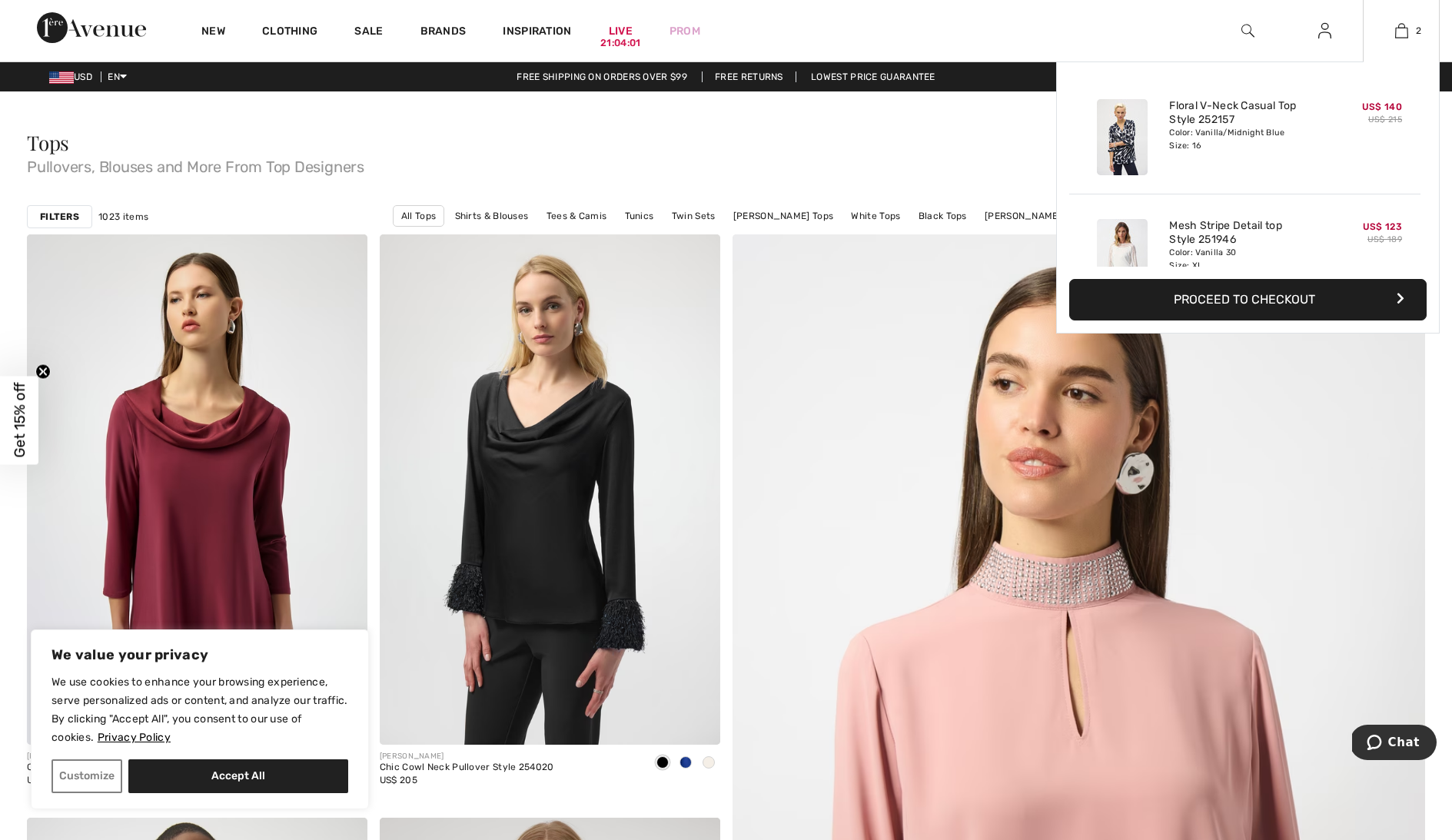
click at [1299, 298] on button "Proceed to Checkout" at bounding box center [1247, 300] width 357 height 41
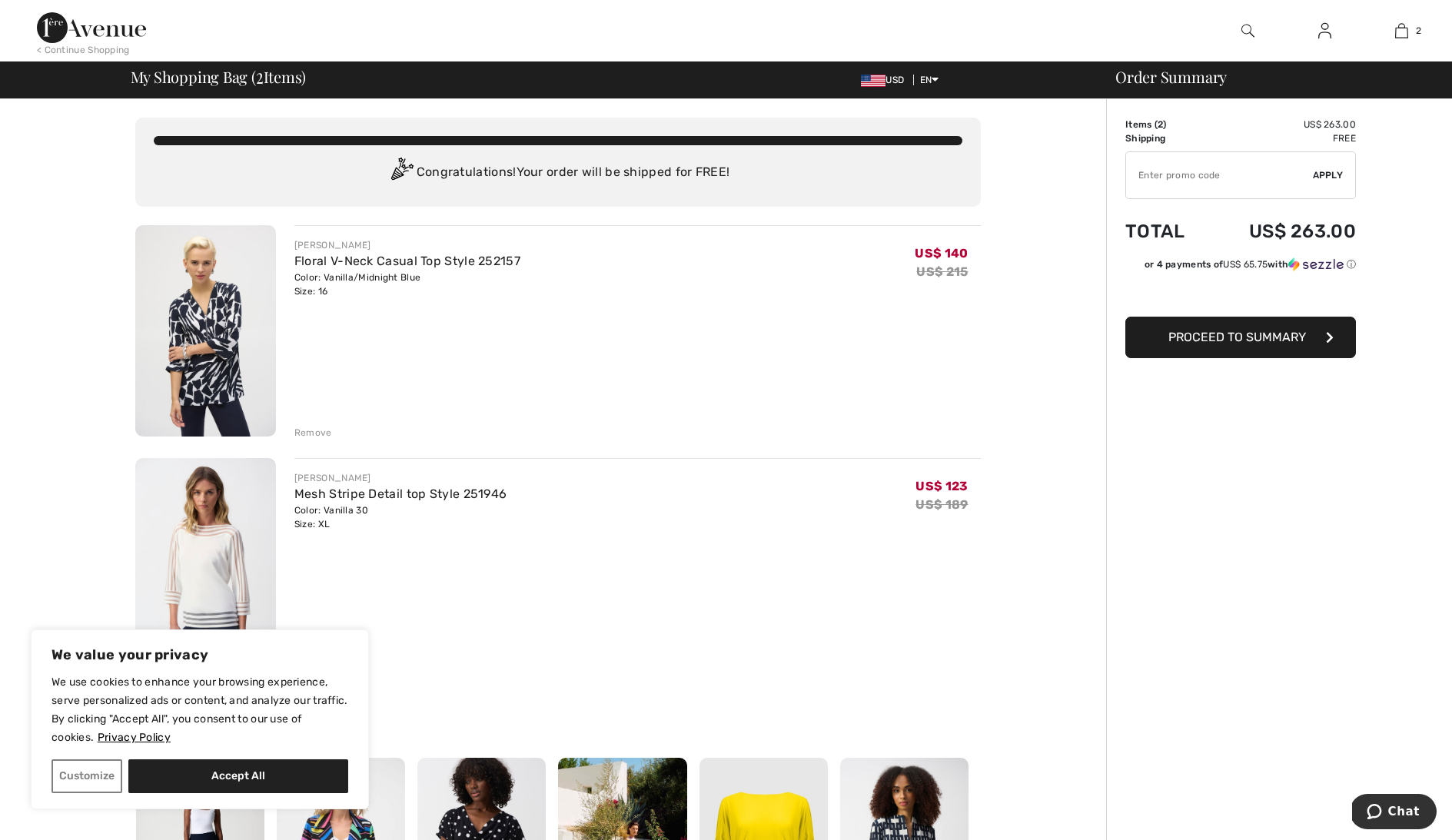
click at [1256, 330] on span "Proceed to Summary" at bounding box center [1237, 337] width 138 height 15
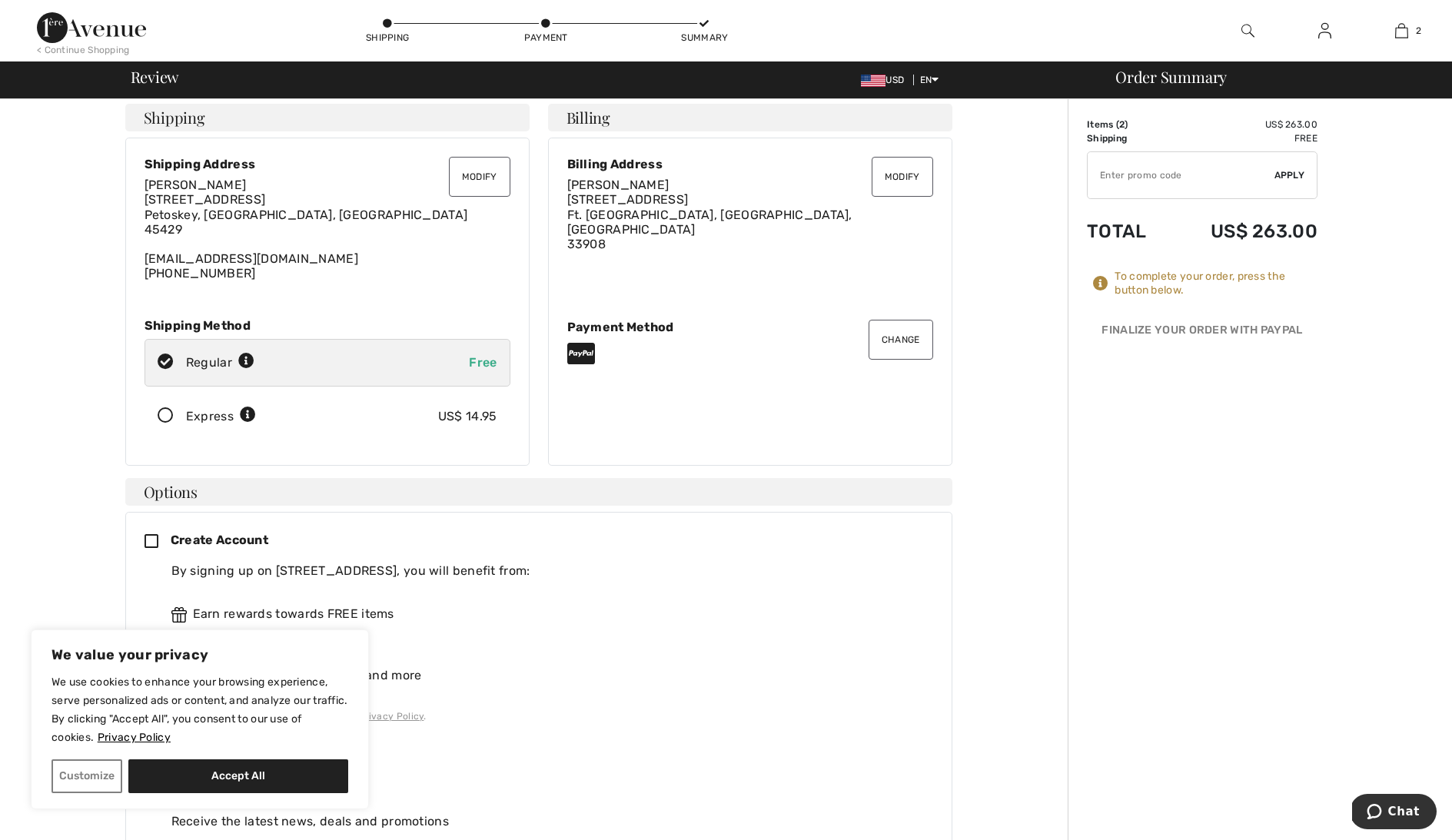
scroll to position [7, 0]
click at [191, 776] on button "Accept All" at bounding box center [238, 776] width 220 height 34
checkbox input "true"
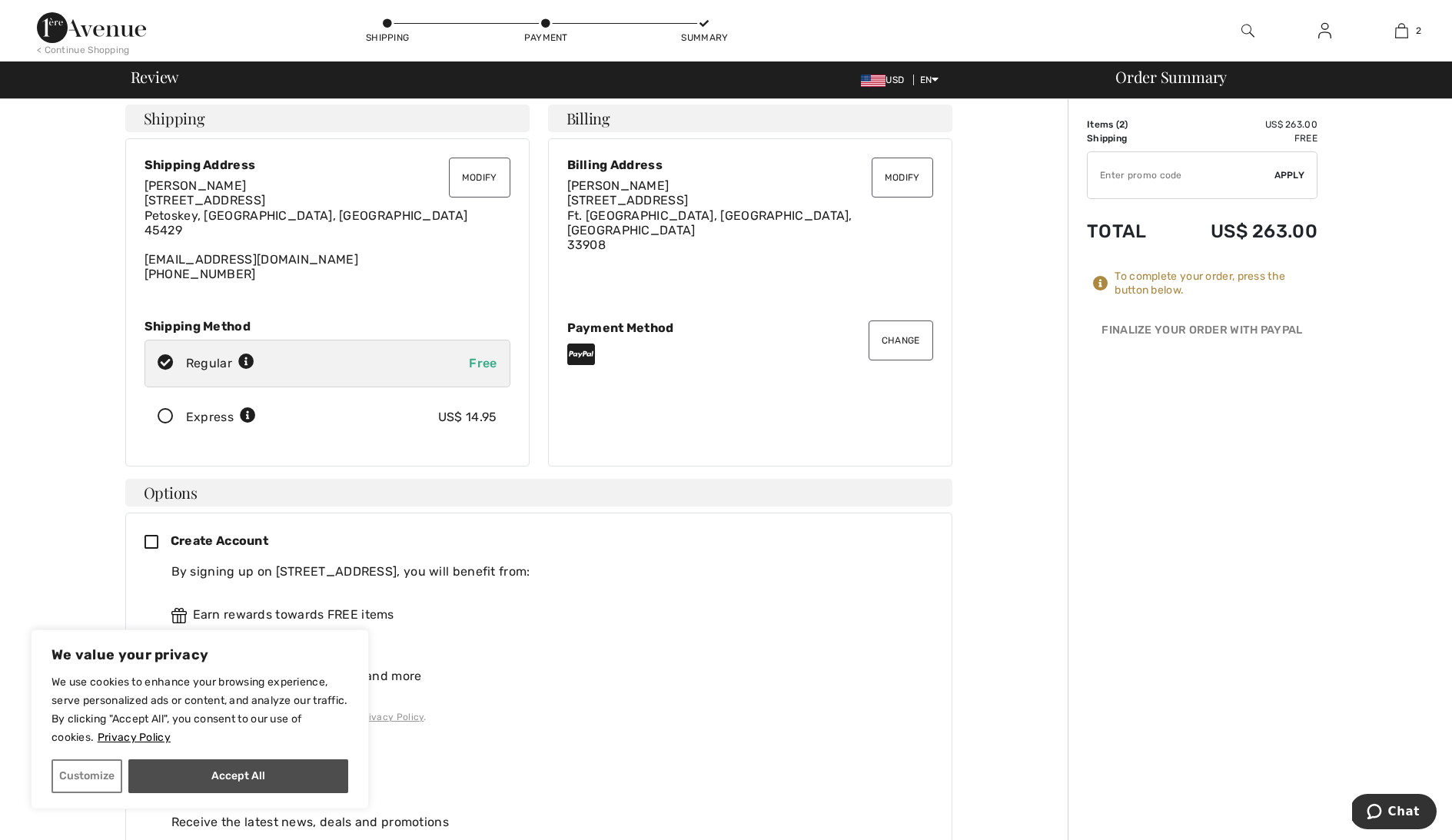
checkbox input "true"
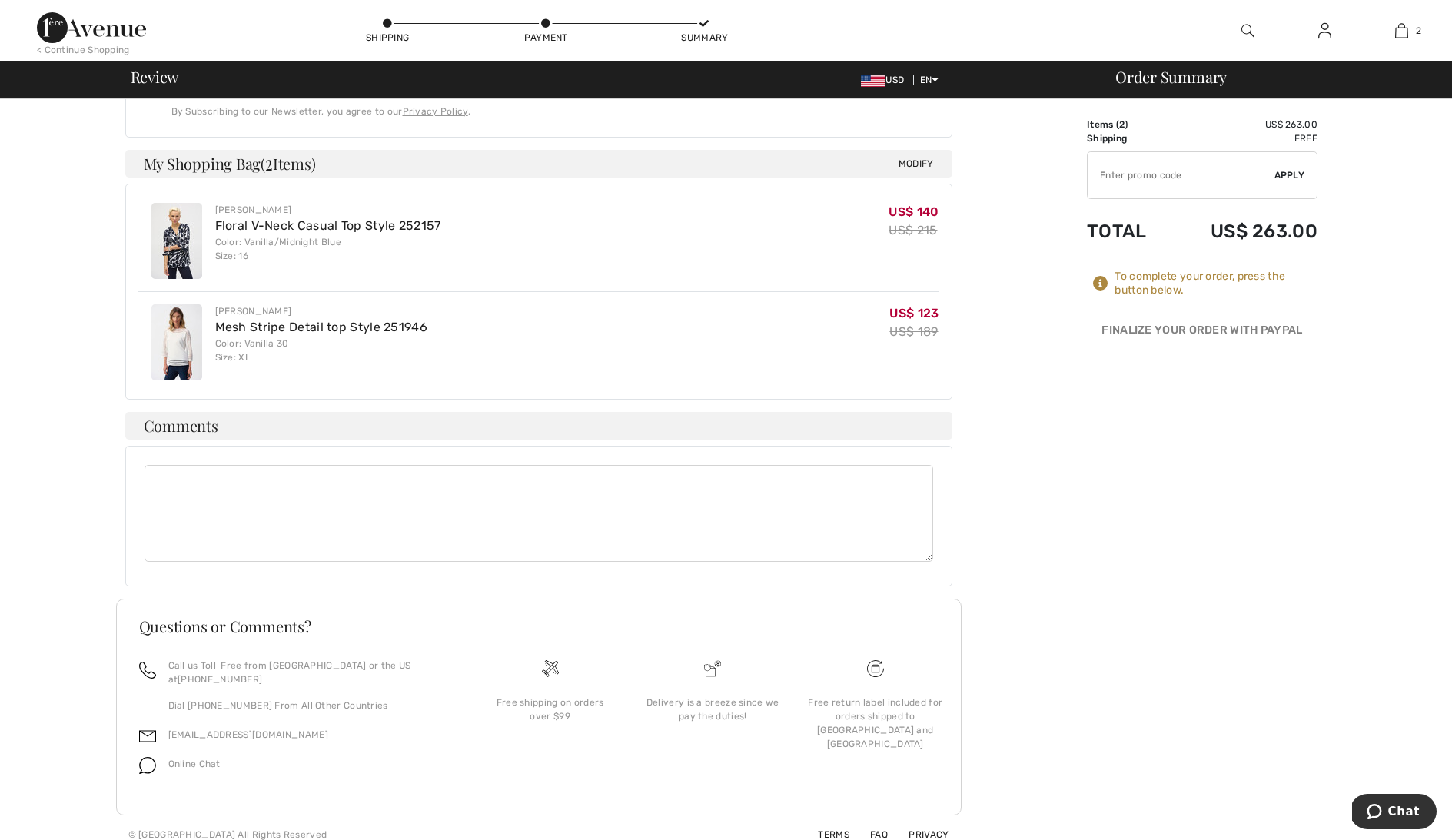
scroll to position [752, 0]
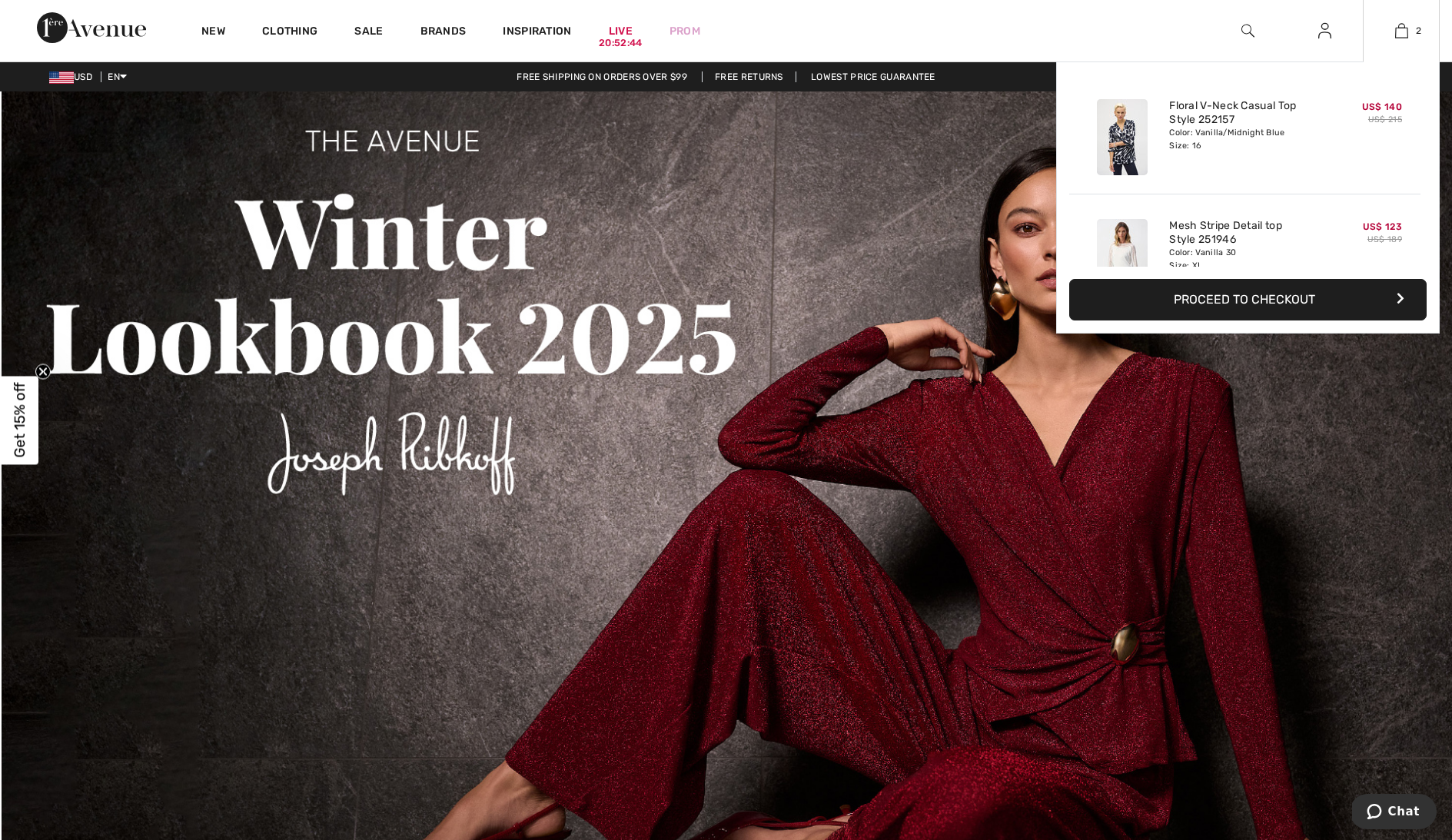
click at [1240, 297] on button "Proceed to Checkout" at bounding box center [1247, 300] width 357 height 41
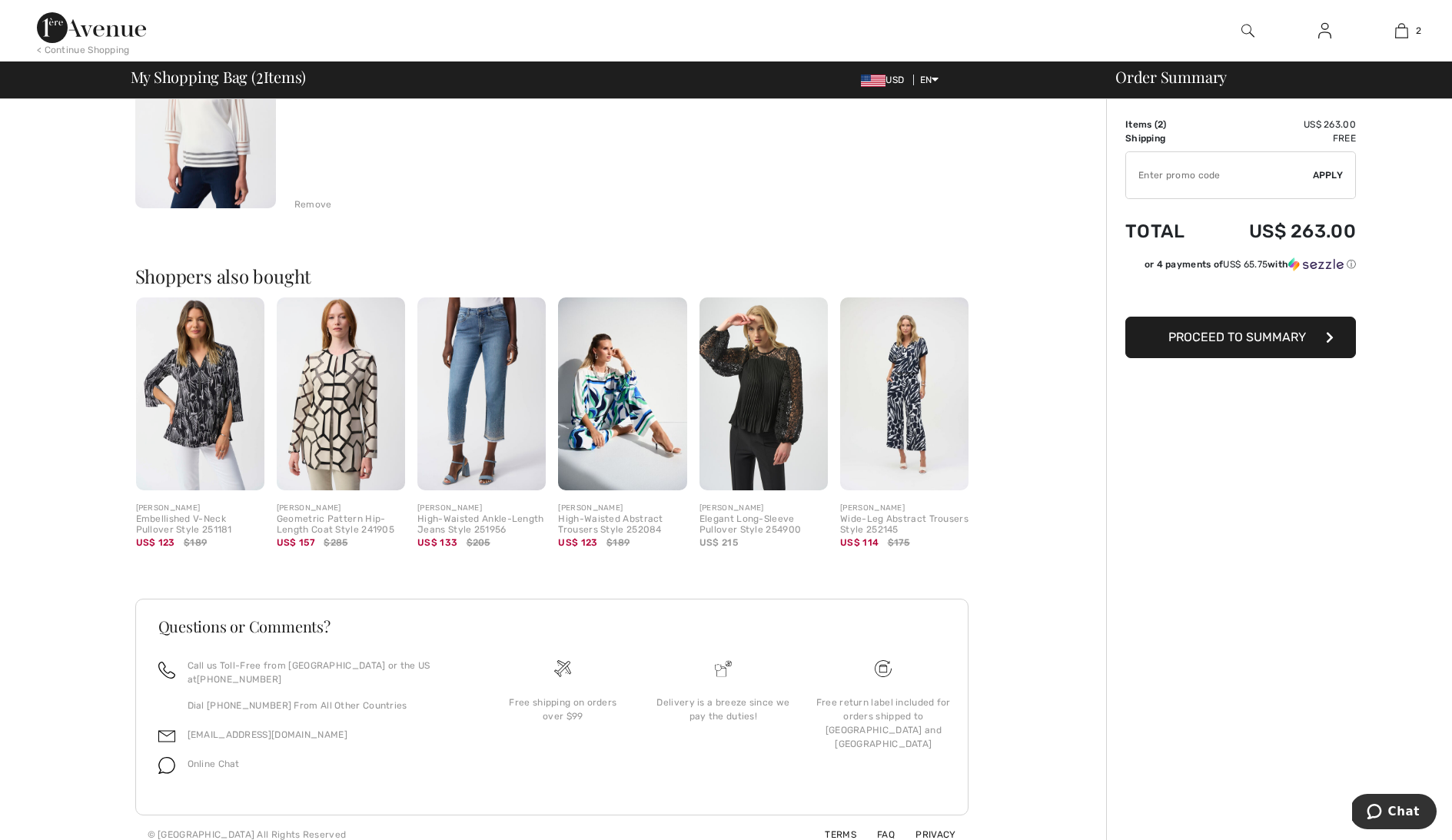
scroll to position [459, 0]
click at [1246, 338] on span "Proceed to Summary" at bounding box center [1237, 337] width 138 height 15
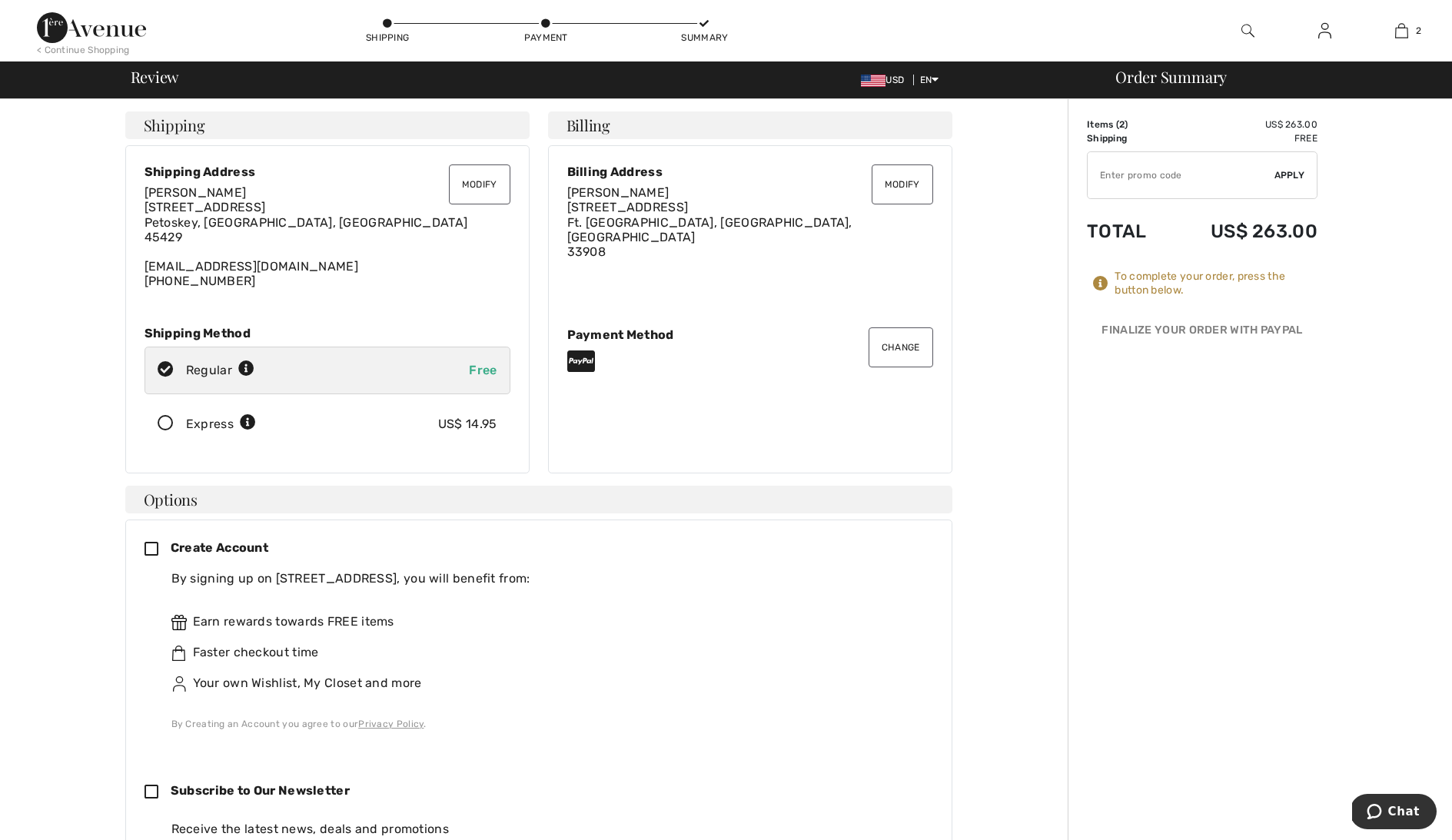
click at [898, 180] on button "Modify" at bounding box center [902, 184] width 62 height 40
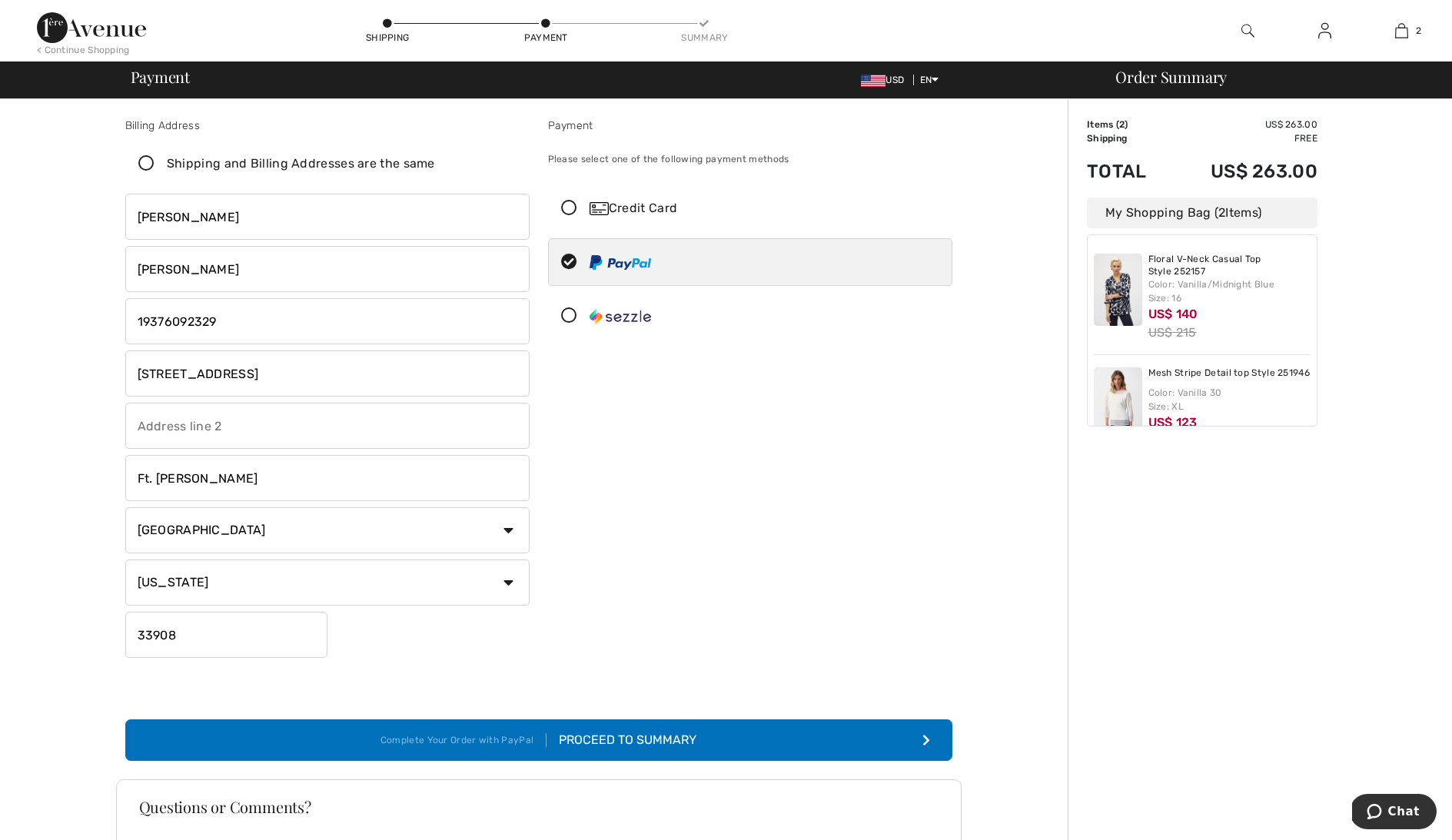
click at [588, 732] on div "Proceed to Summary" at bounding box center [621, 740] width 150 height 19
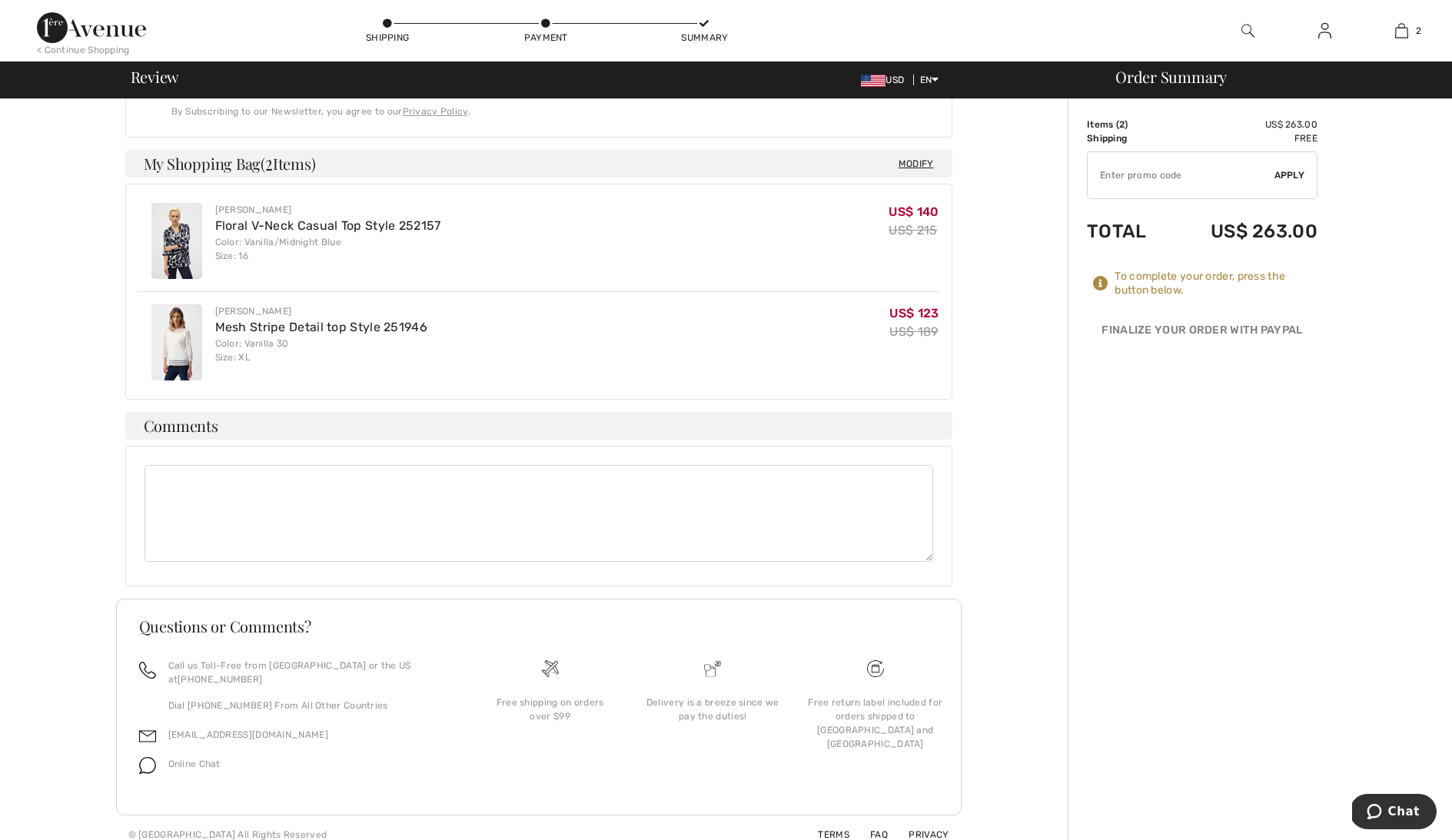
scroll to position [752, 0]
click at [1395, 811] on span "Chat" at bounding box center [1404, 812] width 31 height 14
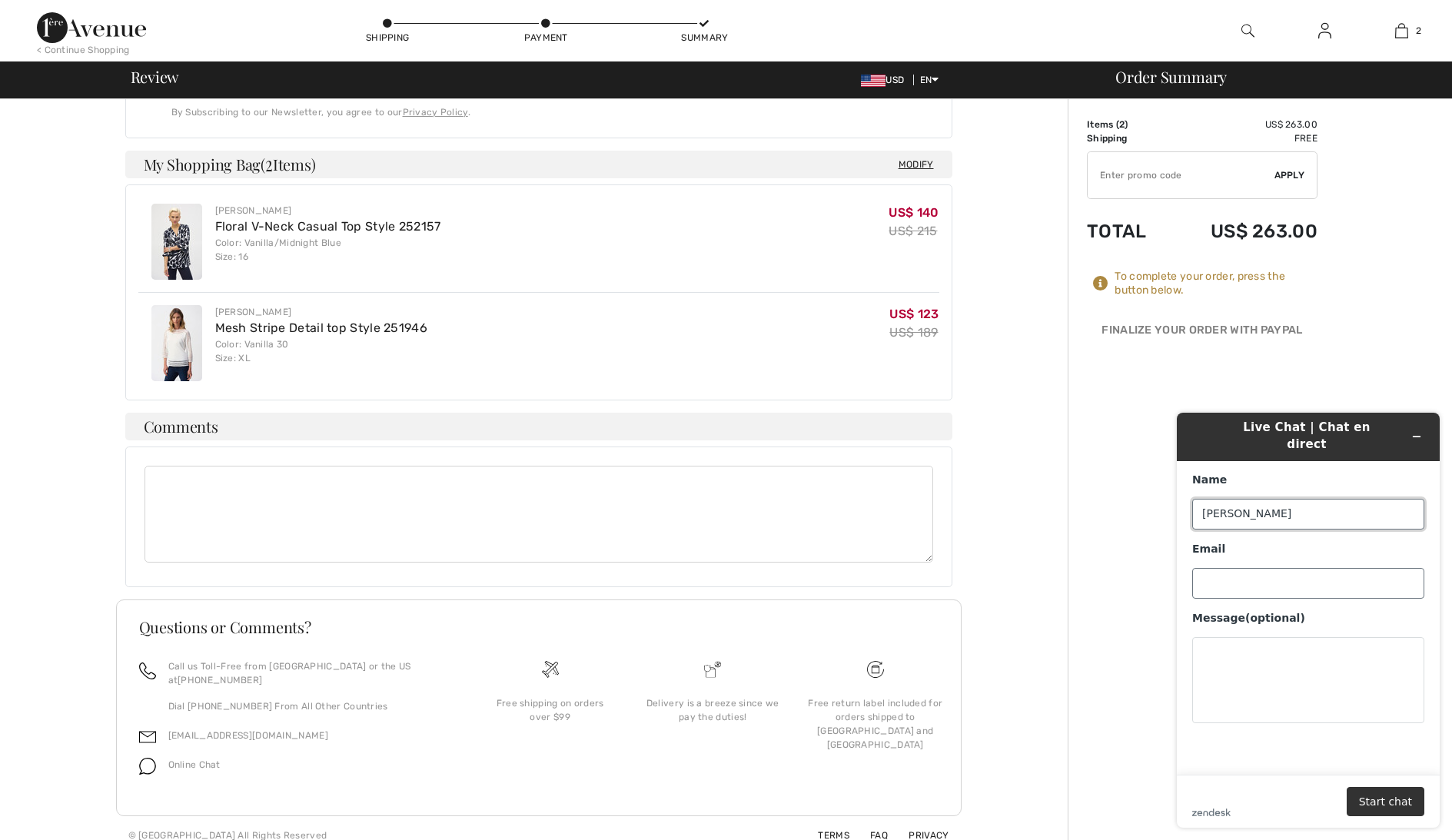
type input "[PERSON_NAME]"
type input "[EMAIL_ADDRESS][DOMAIN_NAME]"
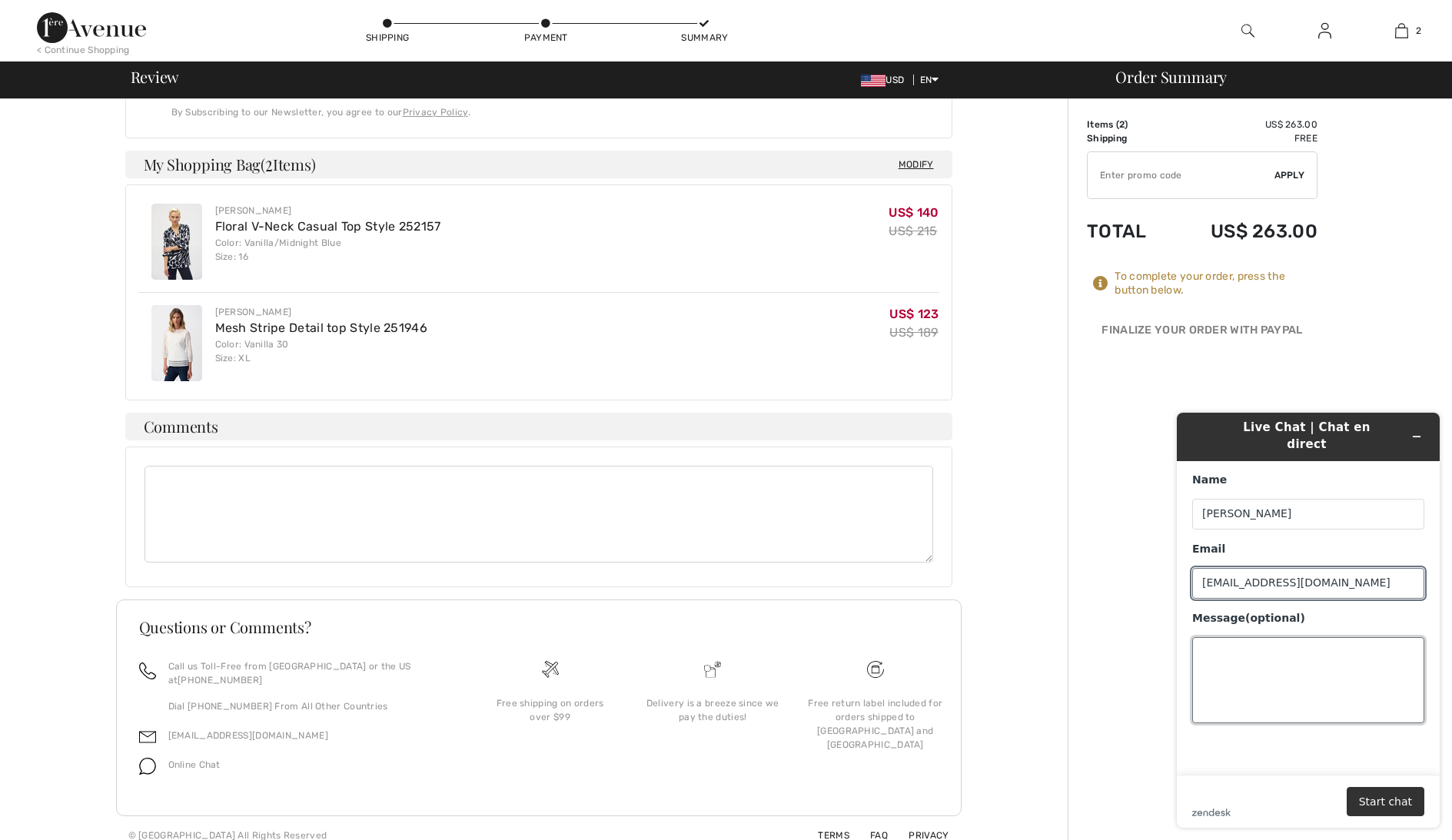
click at [1199, 637] on textarea "Message (optional)" at bounding box center [1308, 680] width 232 height 86
type textarea "Why won't you accept my PayPal account?"
click at [1383, 799] on button "Start chat" at bounding box center [1384, 802] width 77 height 29
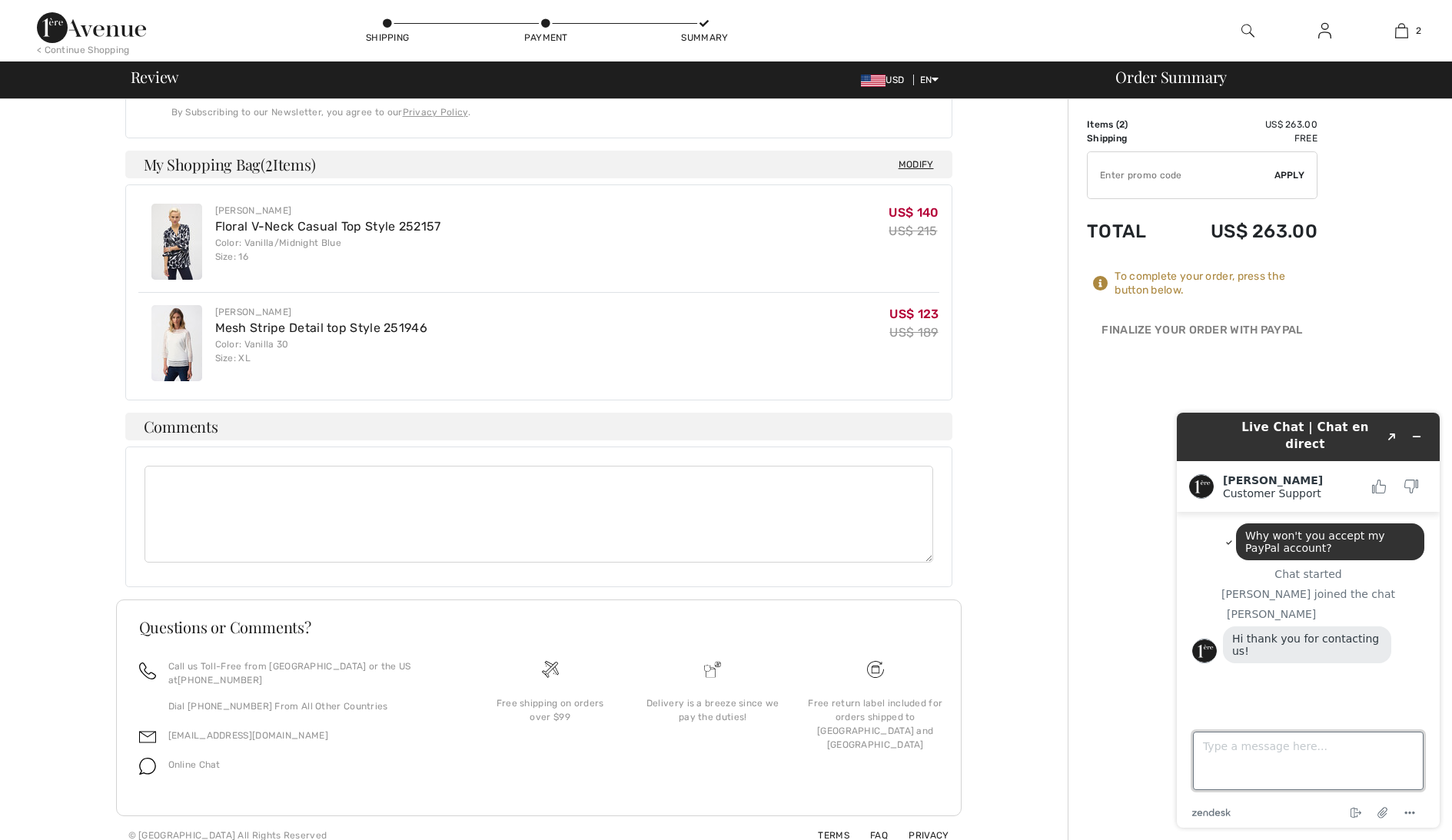
click at [1199, 743] on textarea "Type a message here..." at bounding box center [1308, 761] width 231 height 59
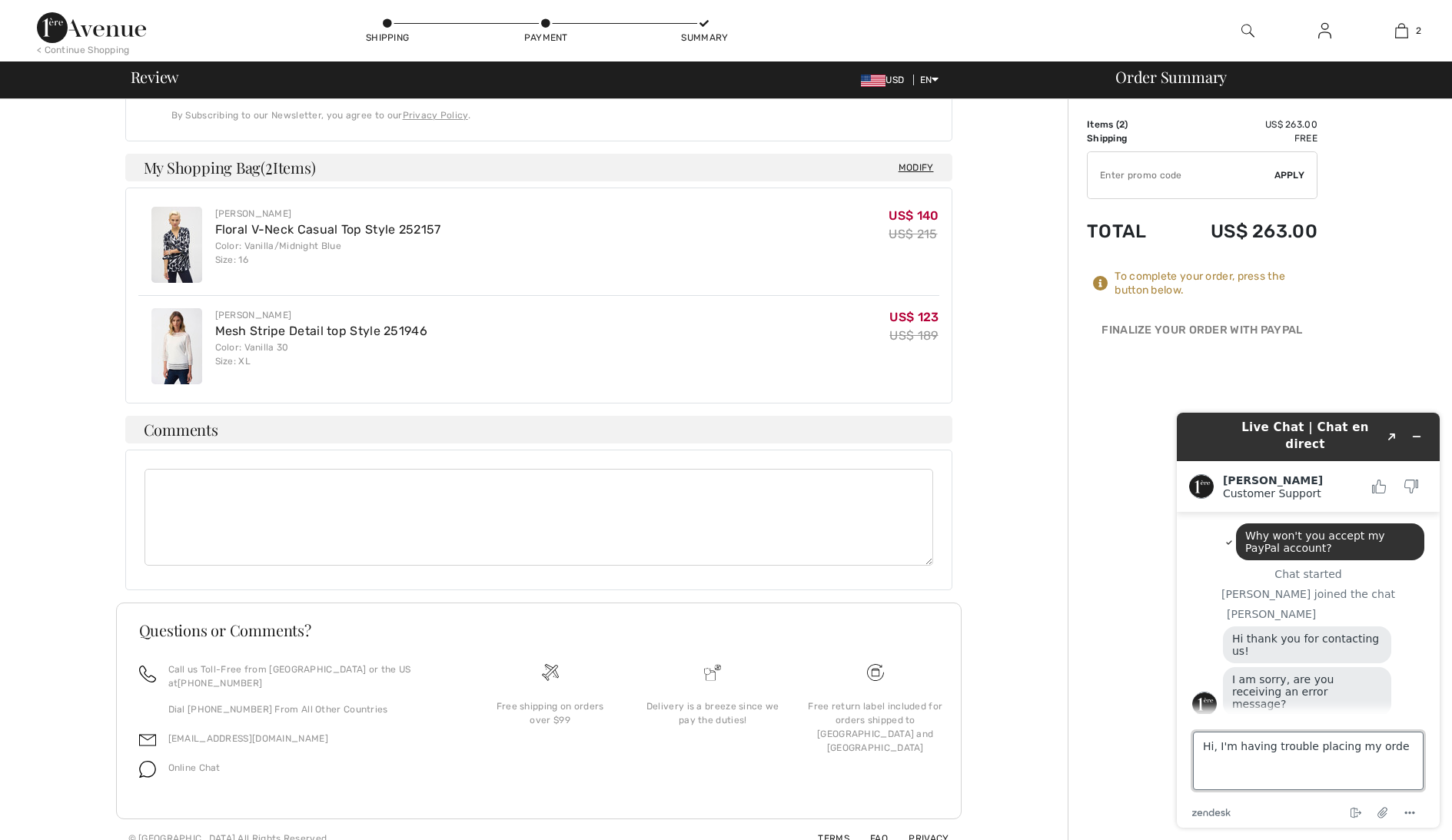
type textarea "Hi, I'm having trouble placing my order"
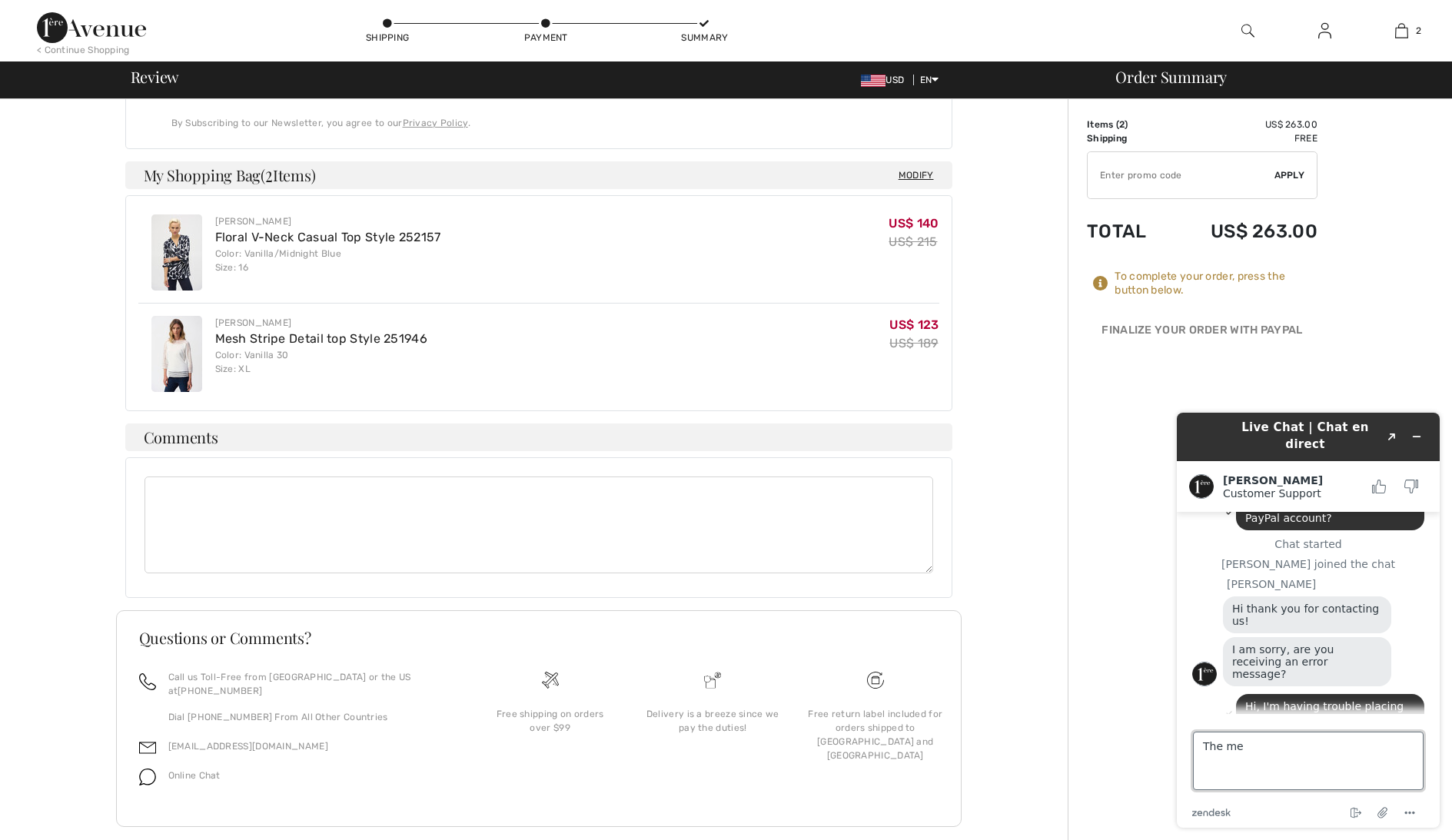
scroll to position [109, 0]
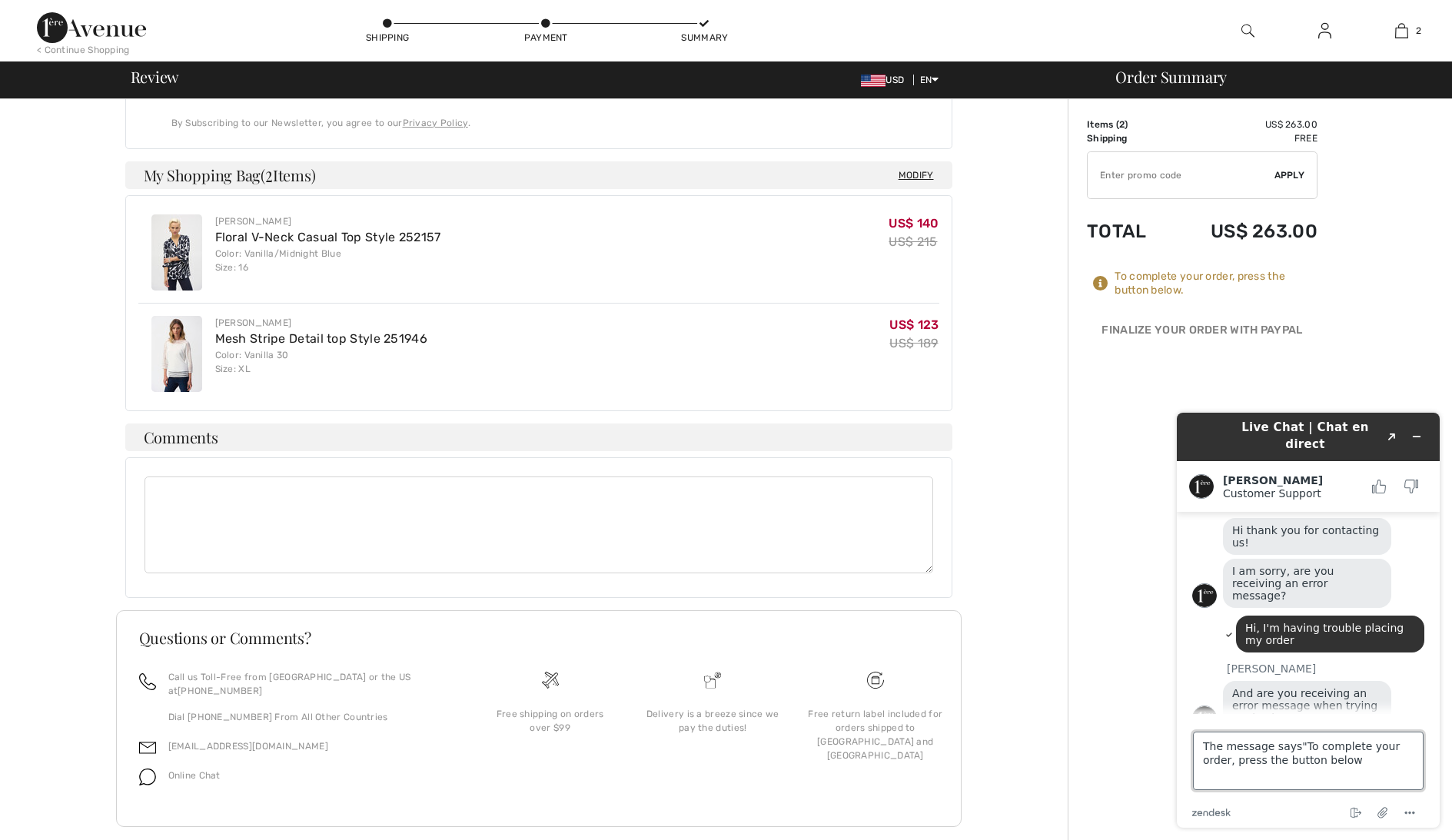
type textarea "The message says"To complete your order, press the button below""
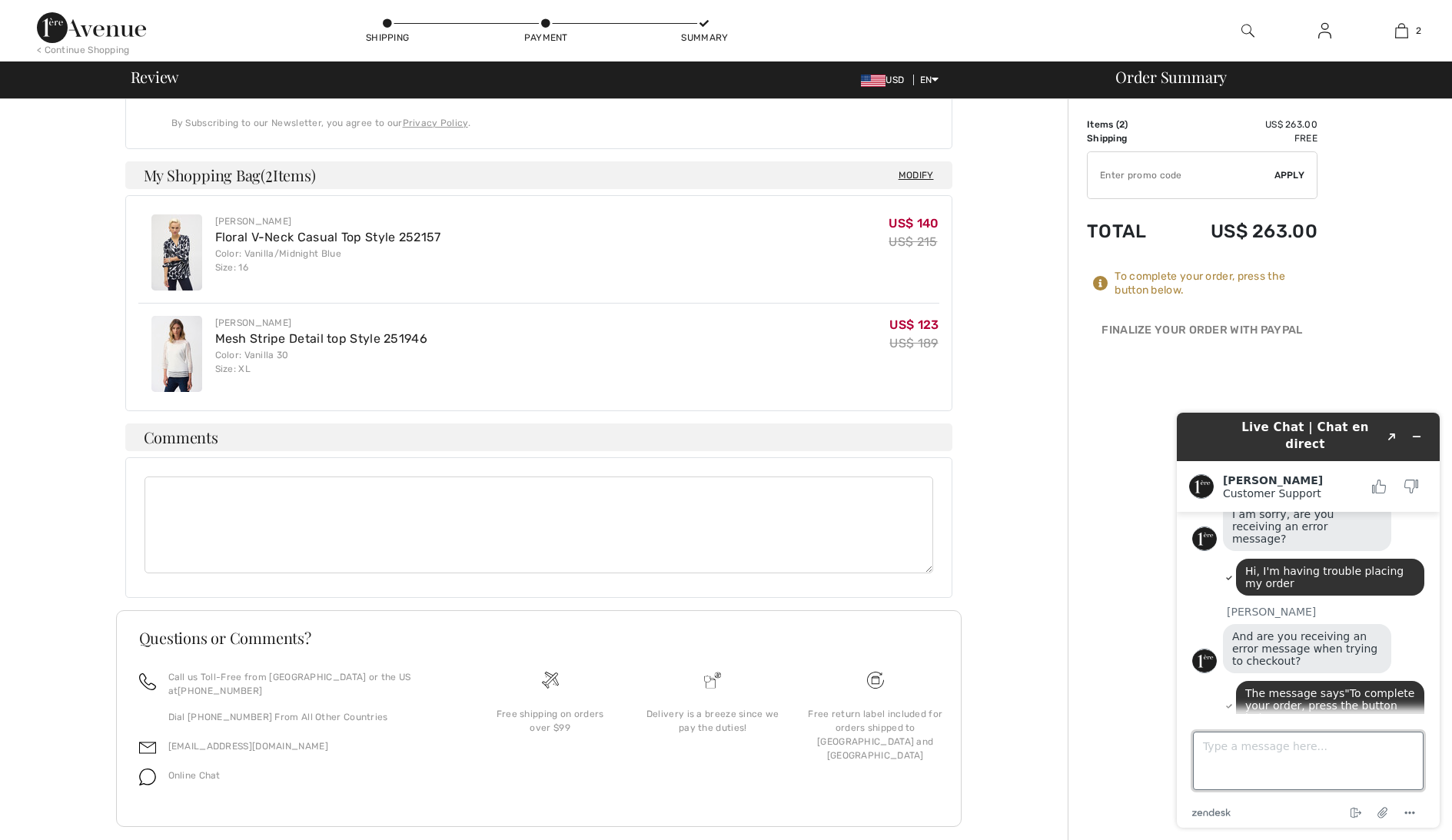
scroll to position [231, 0]
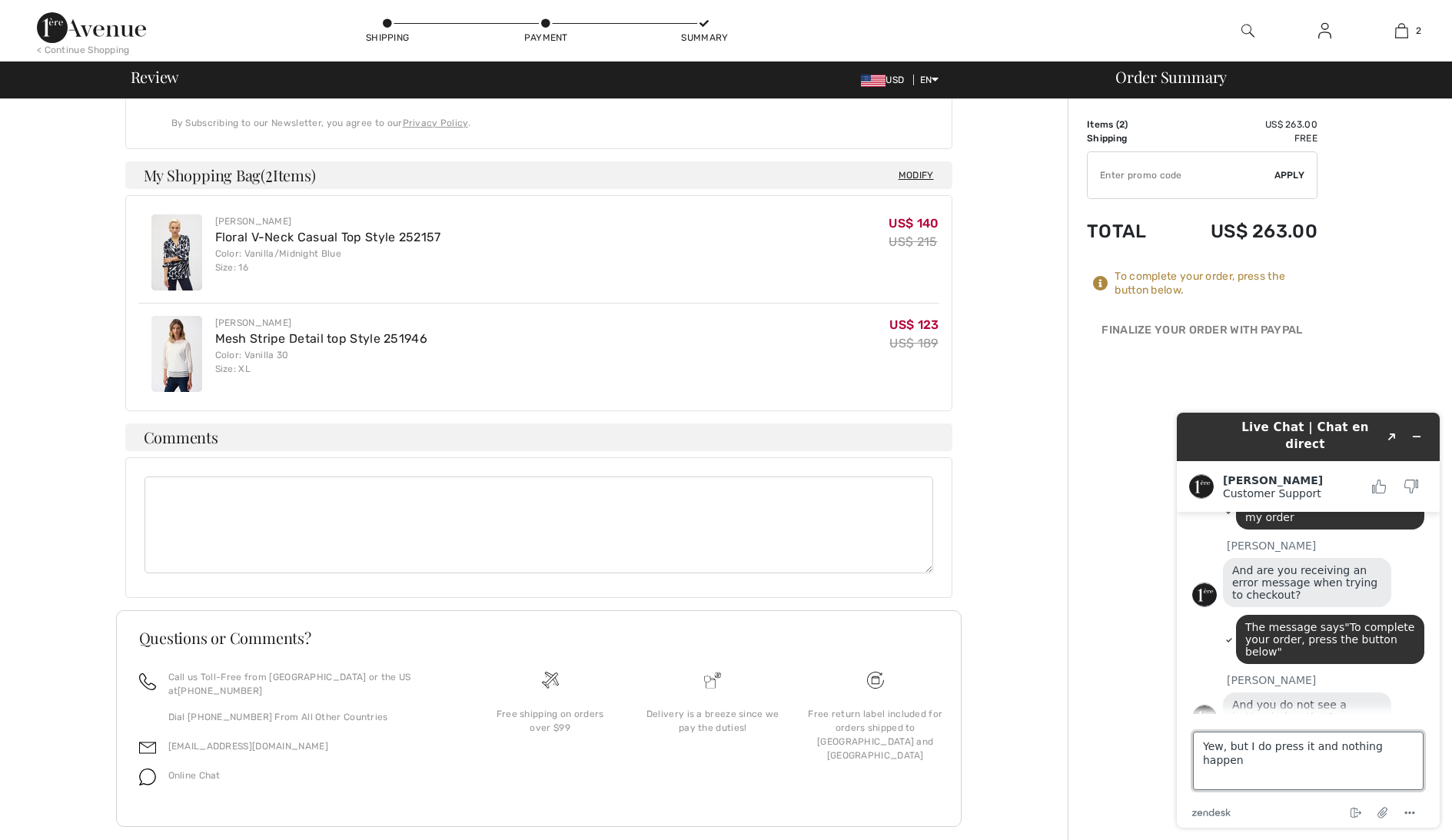
type textarea "Yew, but I do press it and nothing happens"
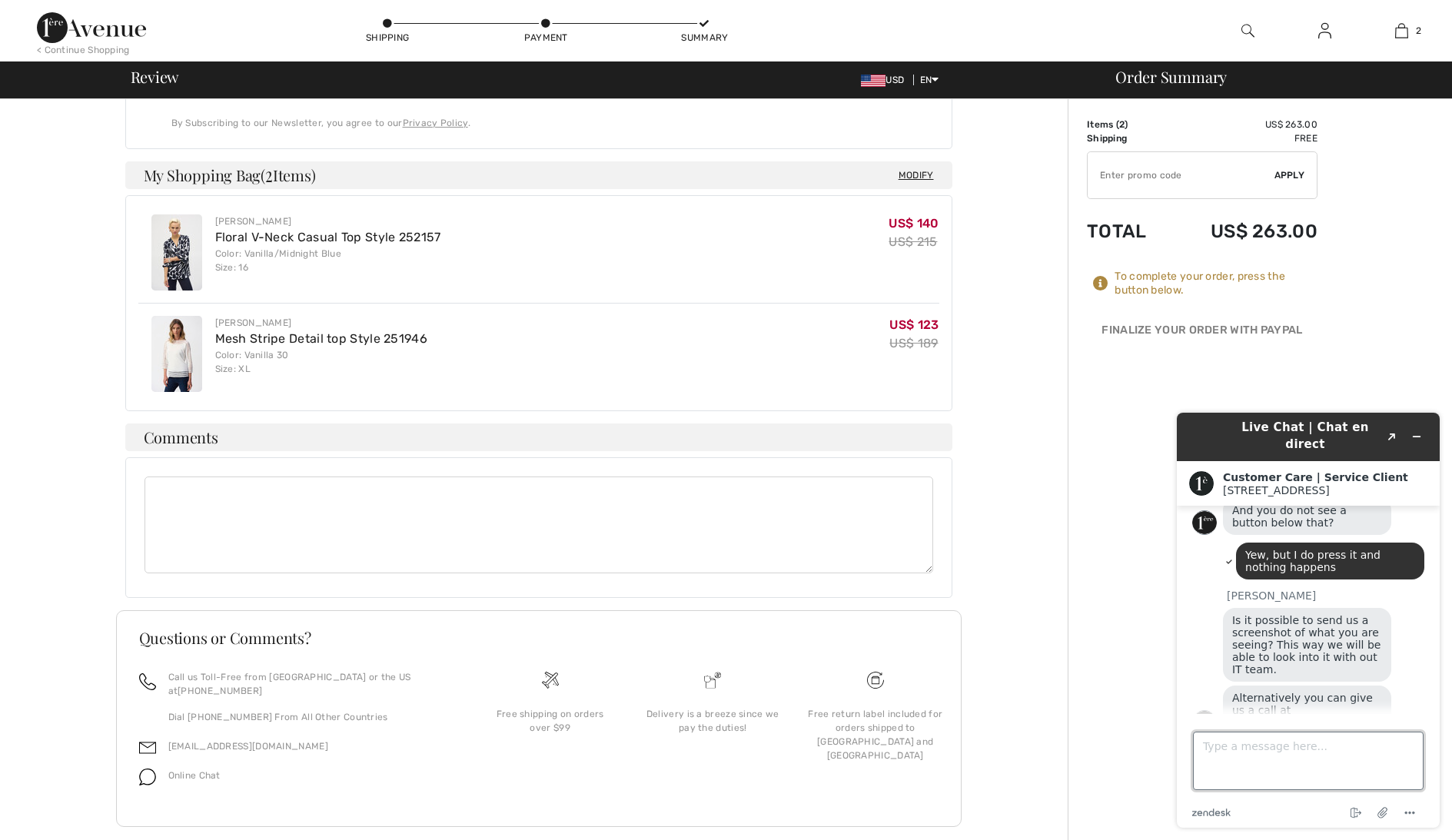
scroll to position [491, 0]
